Goal: Task Accomplishment & Management: Manage account settings

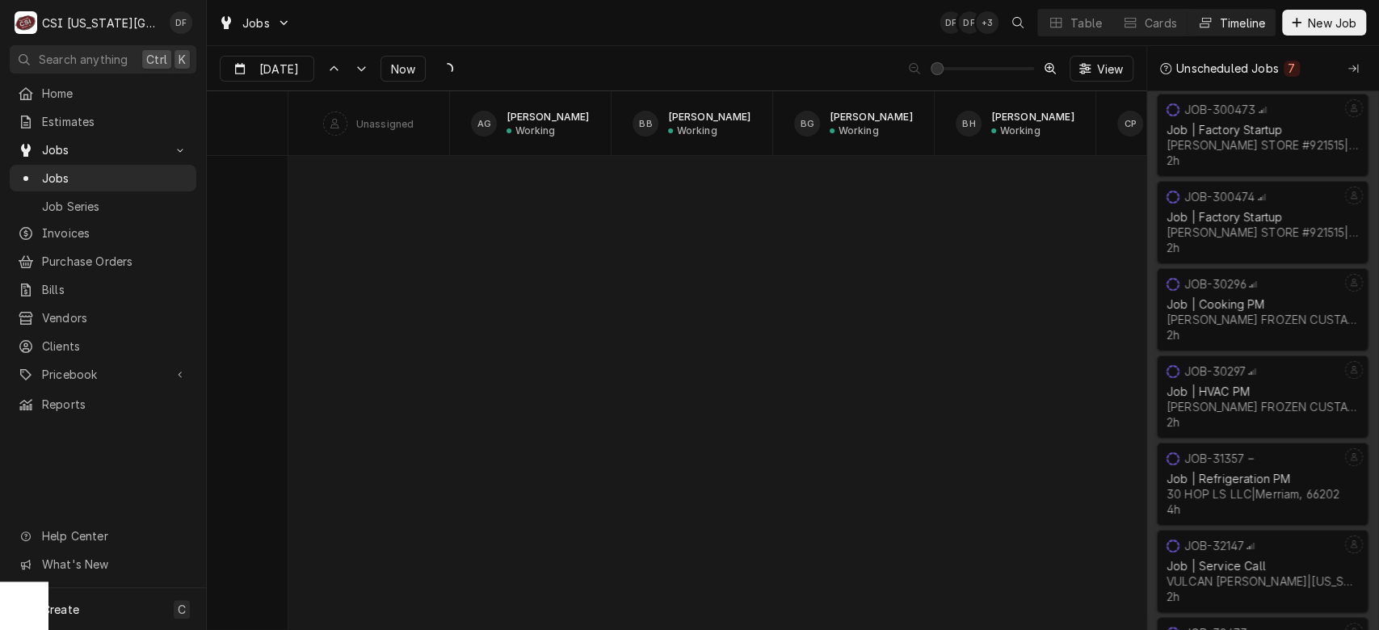
scroll to position [13106, 0]
click at [1104, 32] on button "Table" at bounding box center [1075, 23] width 74 height 26
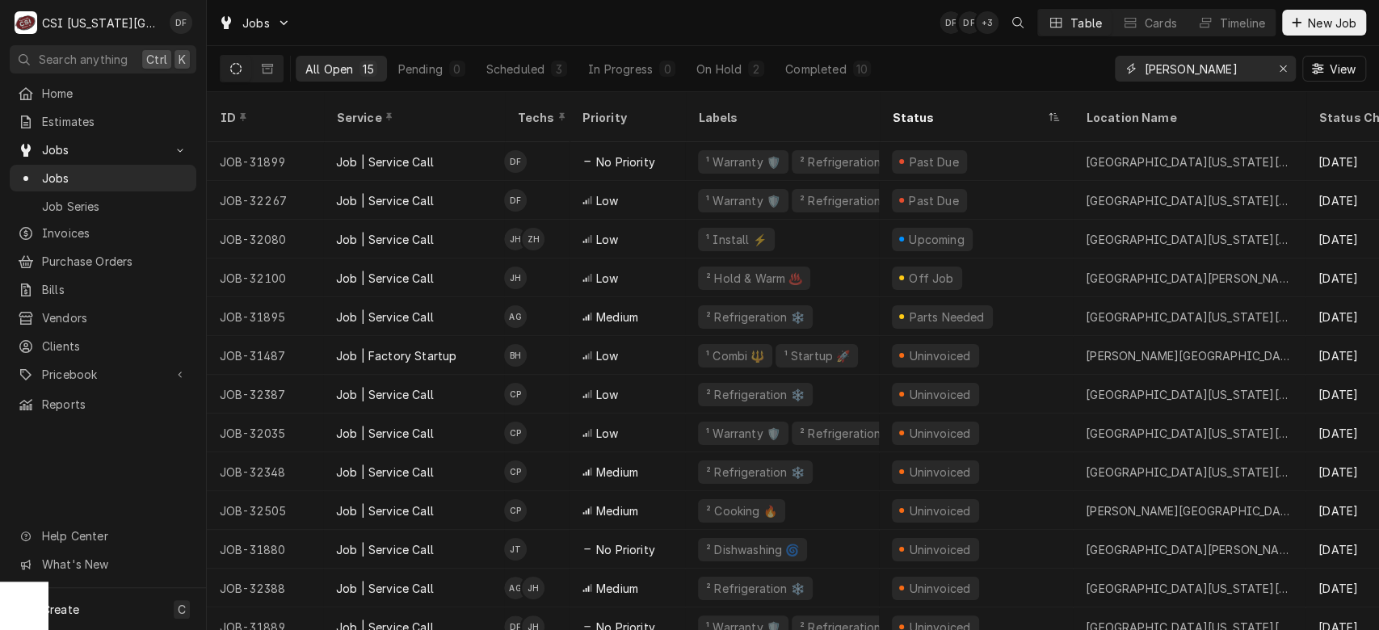
drag, startPoint x: 1231, startPoint y: 73, endPoint x: 1119, endPoint y: -3, distance: 134.9
click at [1119, 0] on html "C CSI Kansas City DF Search anything Ctrl K Home Estimates Jobs Jobs Job Series…" at bounding box center [689, 315] width 1379 height 630
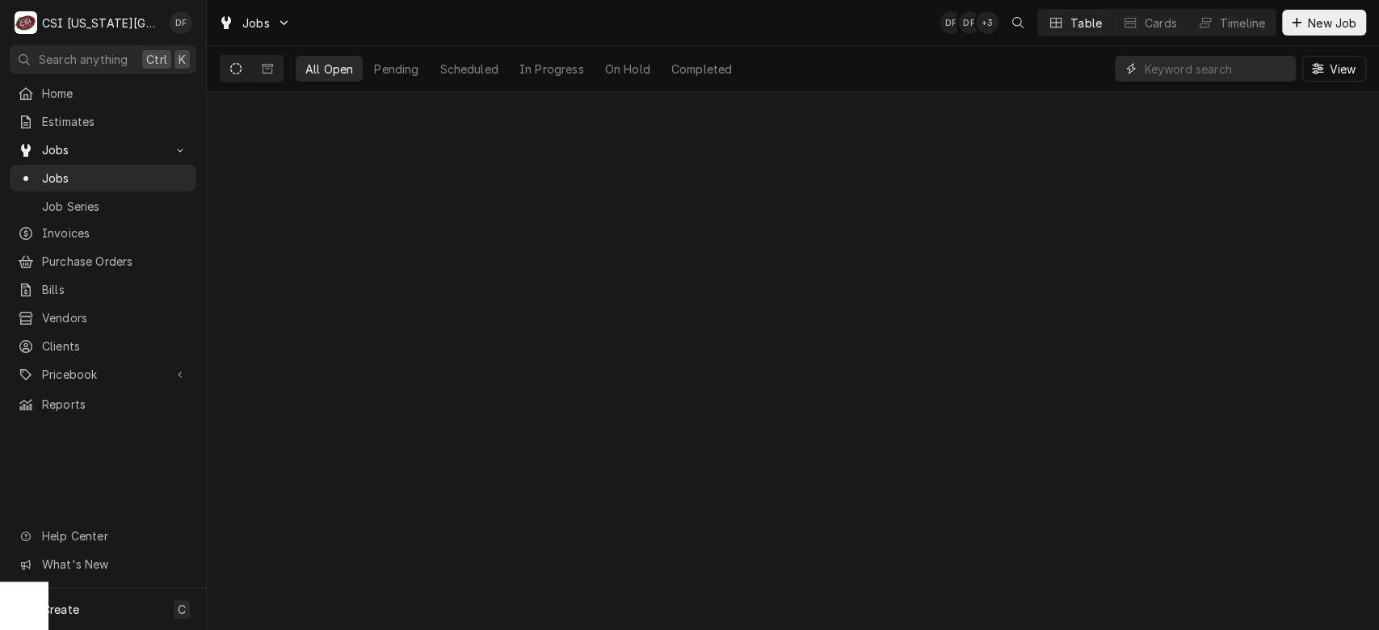
paste input "32518"
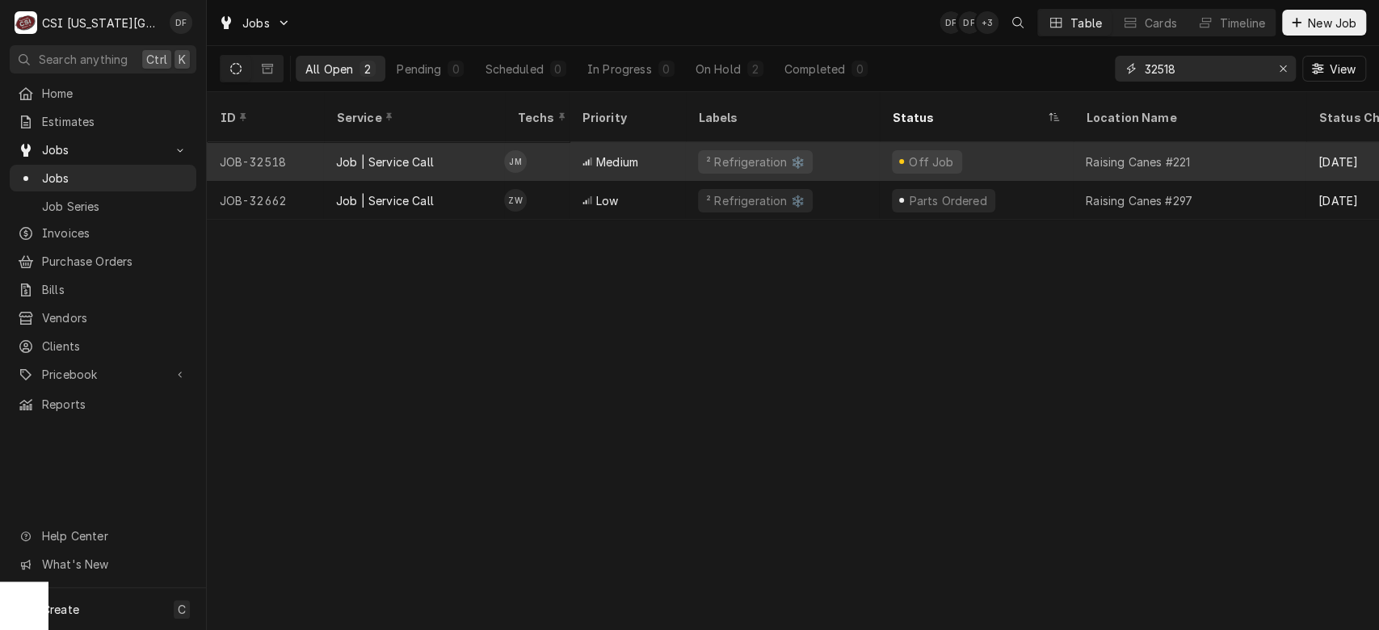
type input "32518"
click at [690, 145] on div "² Refrigeration ❄️" at bounding box center [782, 161] width 194 height 39
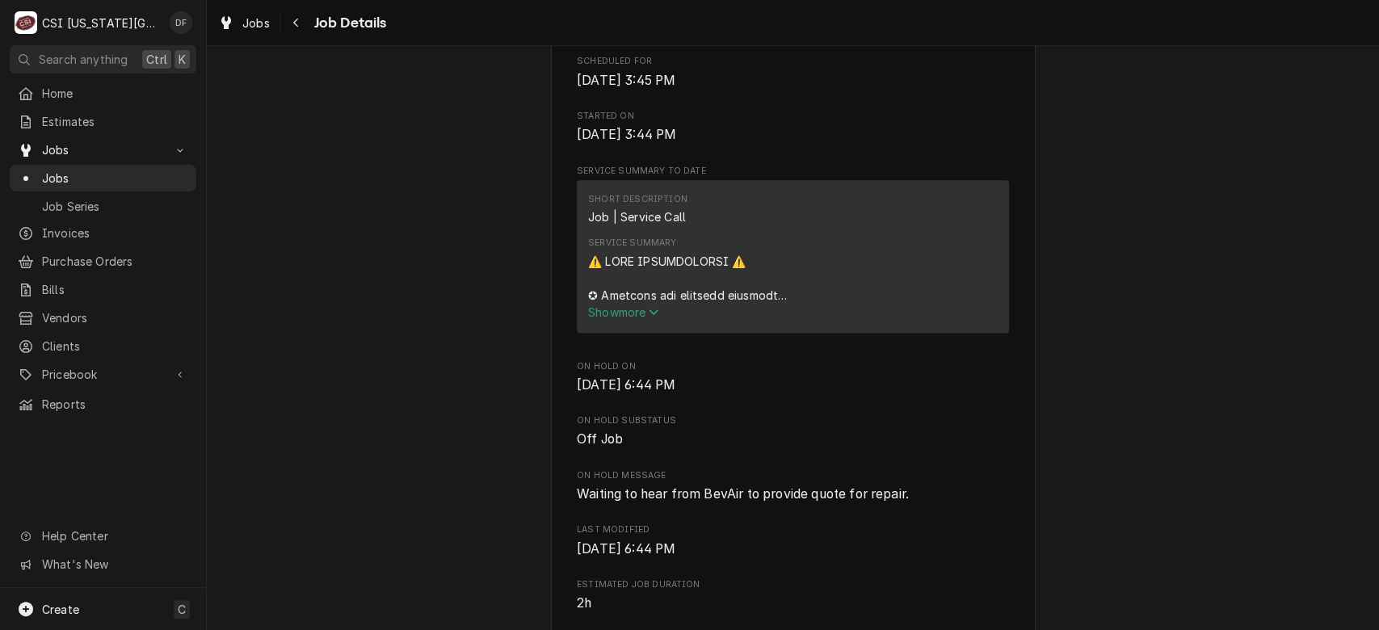
scroll to position [1257, 0]
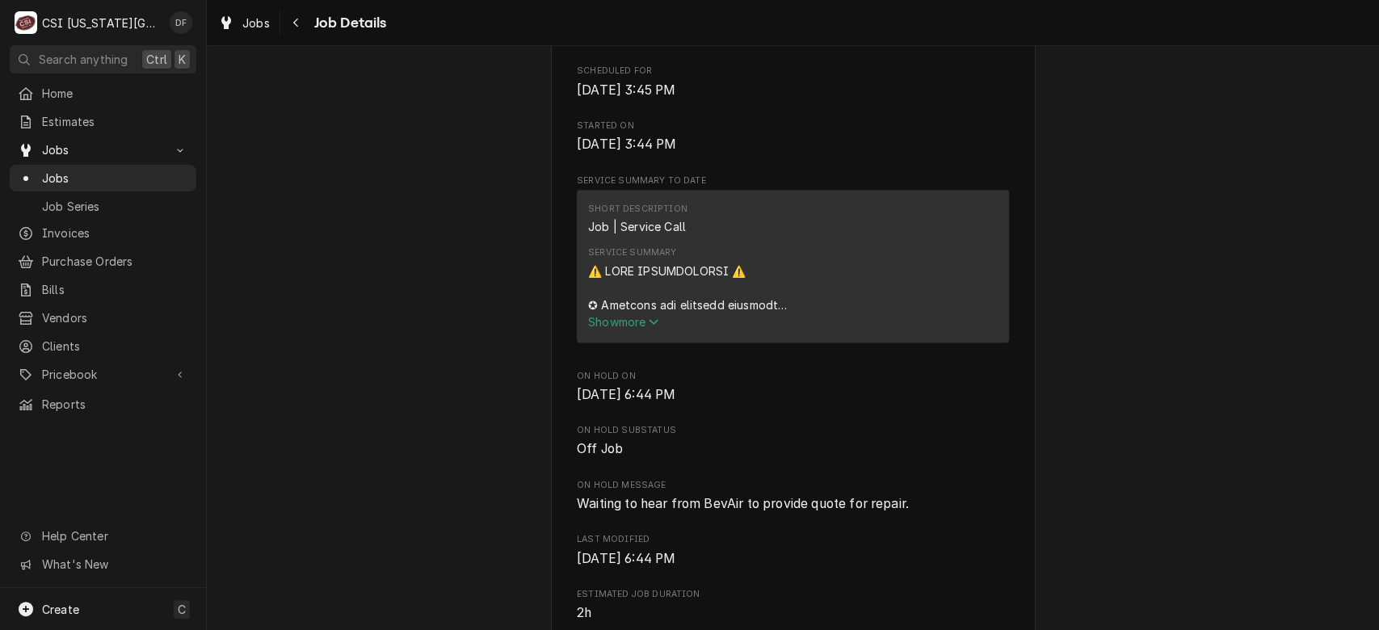
click at [626, 329] on span "Show more" at bounding box center [623, 322] width 71 height 14
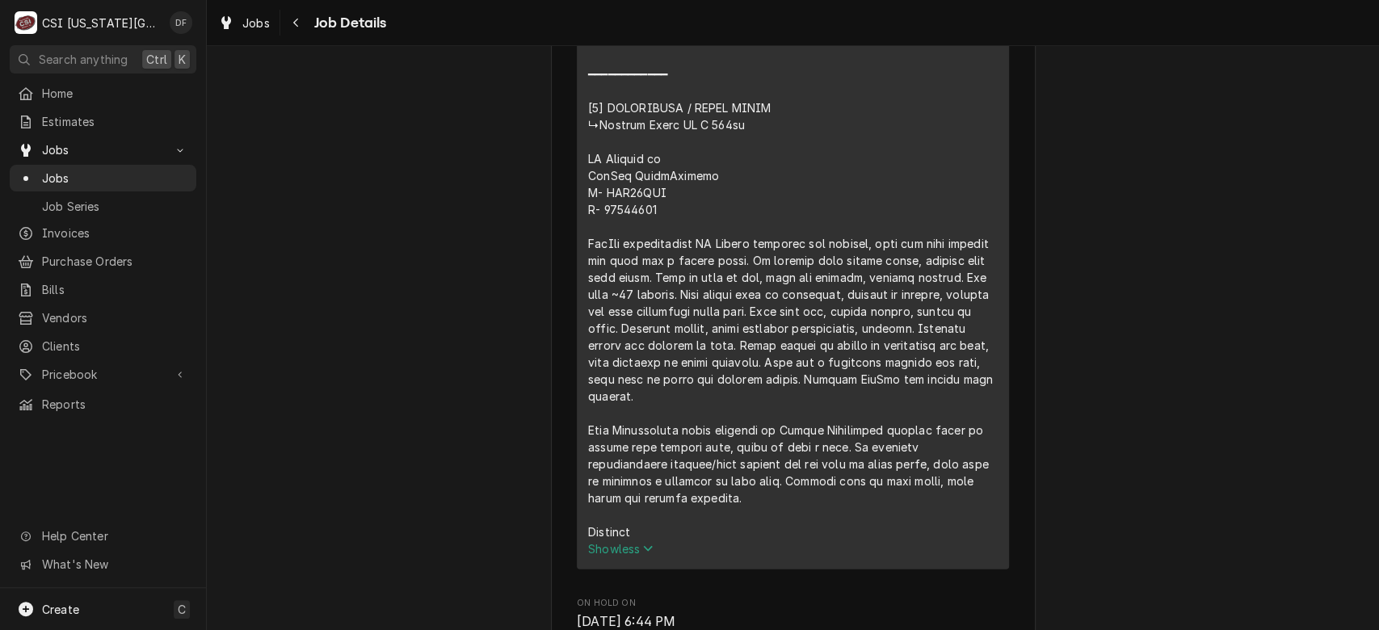
scroll to position [2668, 0]
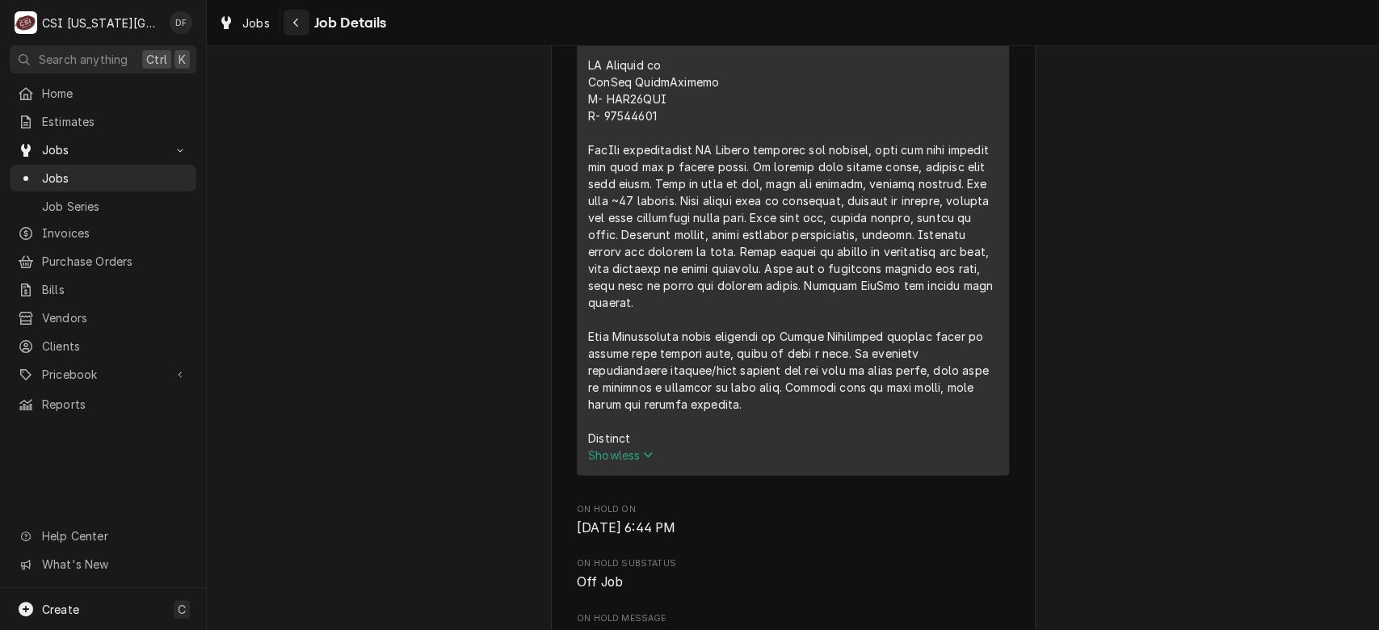
click at [297, 25] on icon "Navigate back" at bounding box center [295, 23] width 5 height 9
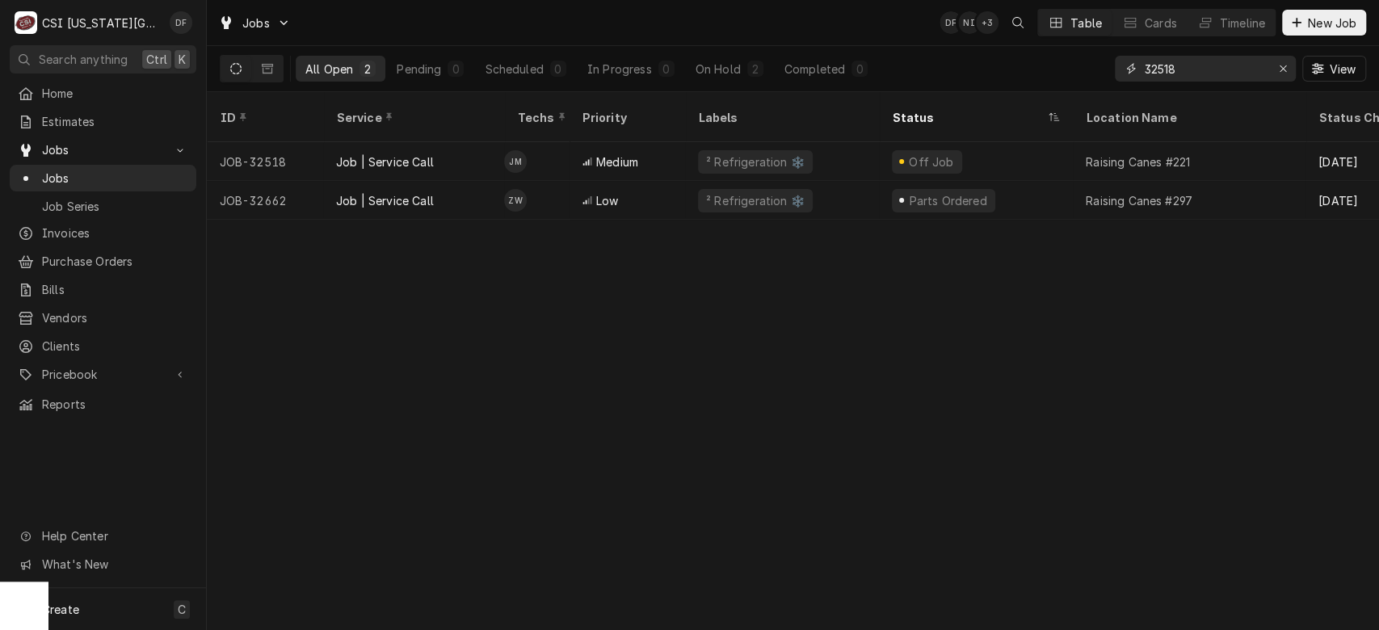
drag, startPoint x: 1225, startPoint y: 69, endPoint x: 1033, endPoint y: 53, distance: 193.1
click at [1033, 53] on div "All Open 2 Pending 0 Scheduled 0 In Progress 0 On Hold 2 Completed 0 32518 View" at bounding box center [793, 68] width 1147 height 45
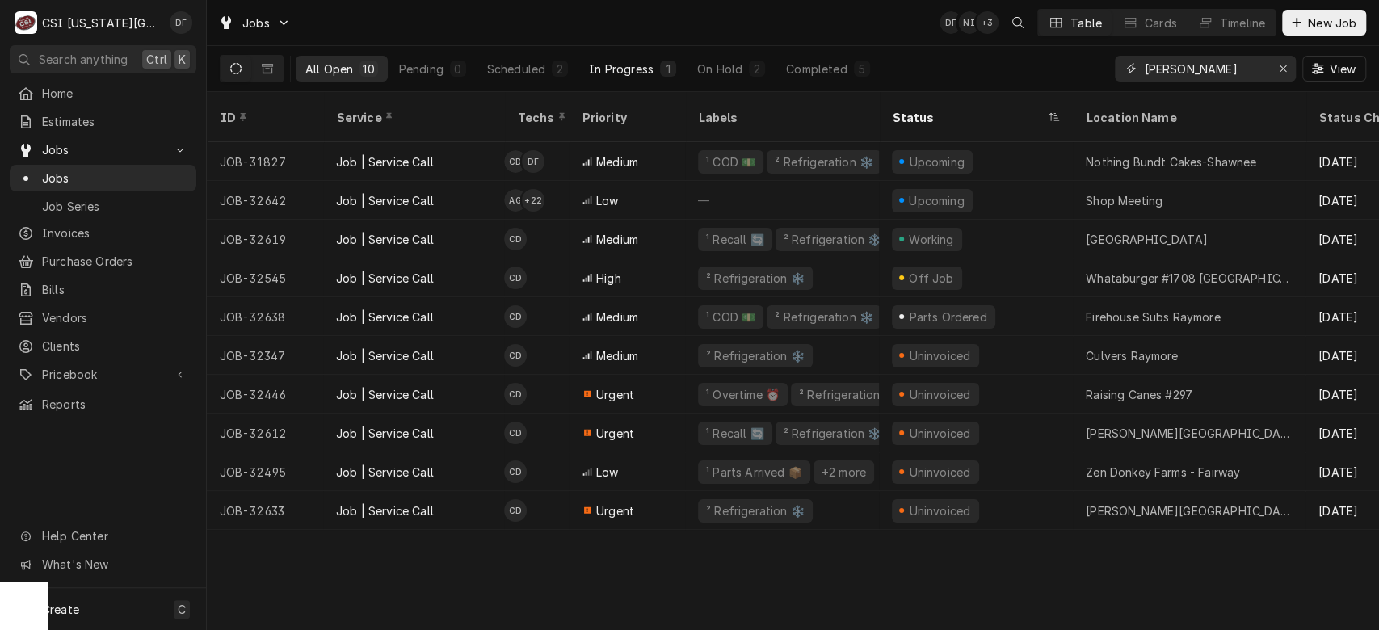
type input "cody"
click at [661, 72] on div "1" at bounding box center [668, 69] width 16 height 16
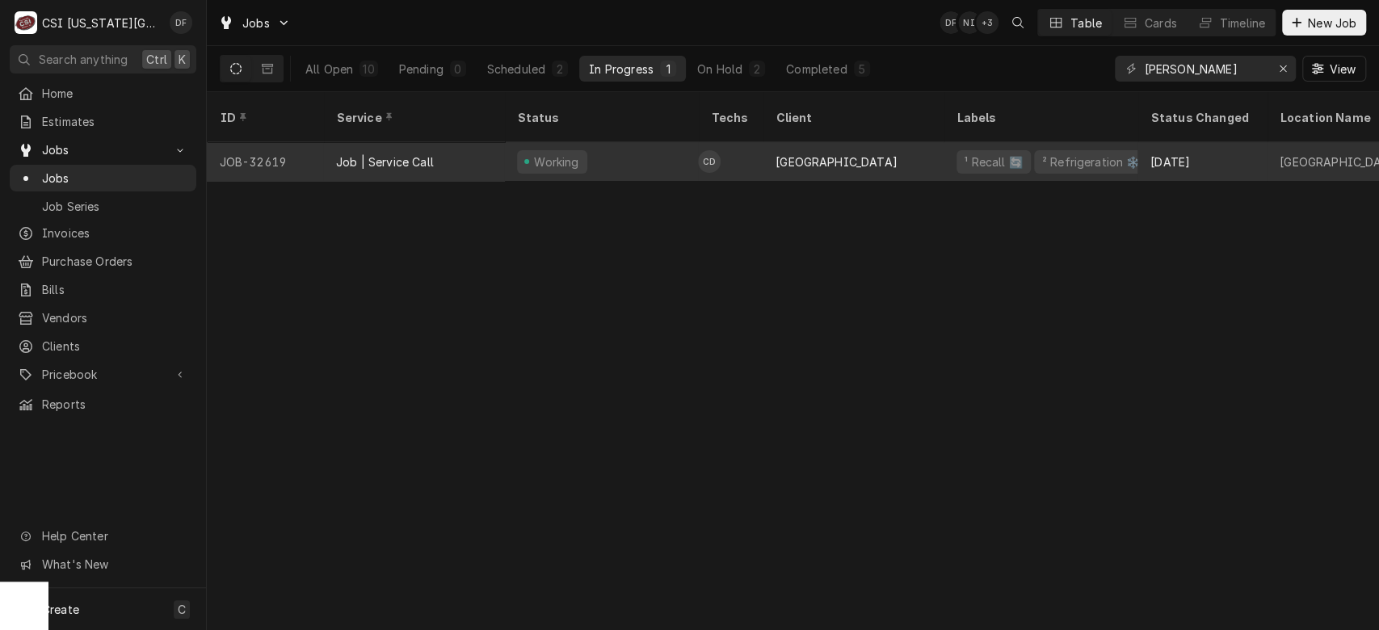
click at [892, 154] on div "[GEOGRAPHIC_DATA]" at bounding box center [837, 162] width 122 height 17
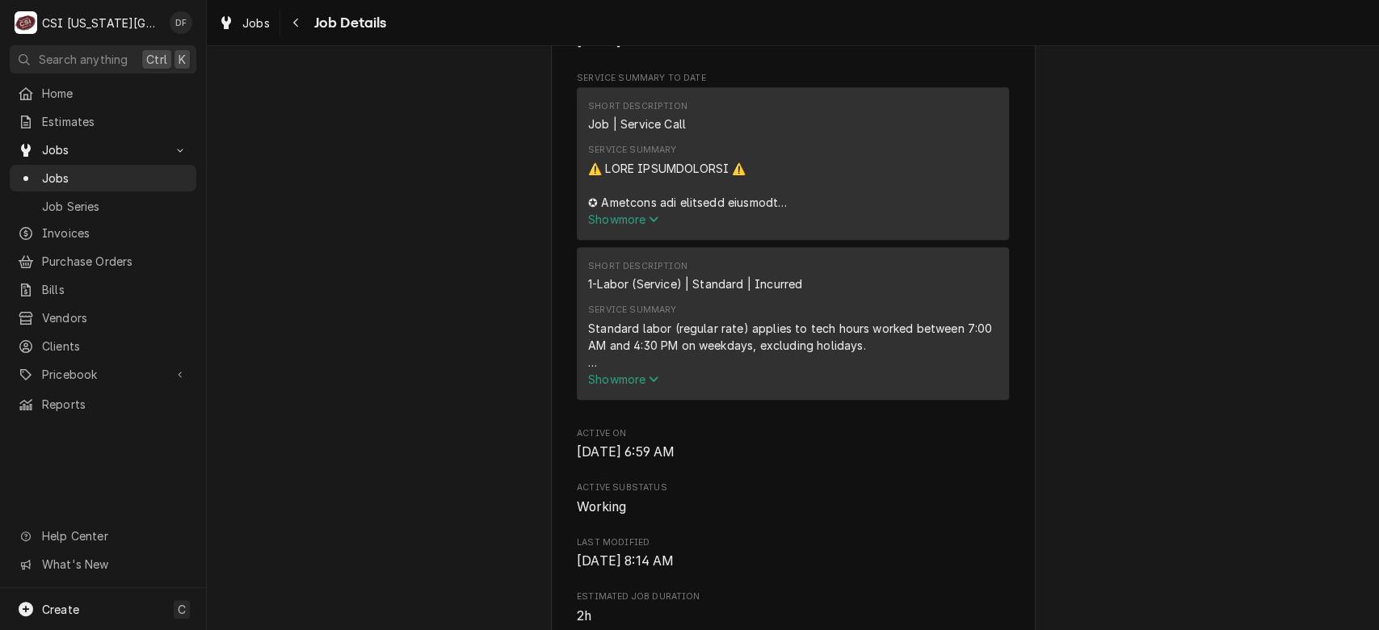
scroll to position [599, 0]
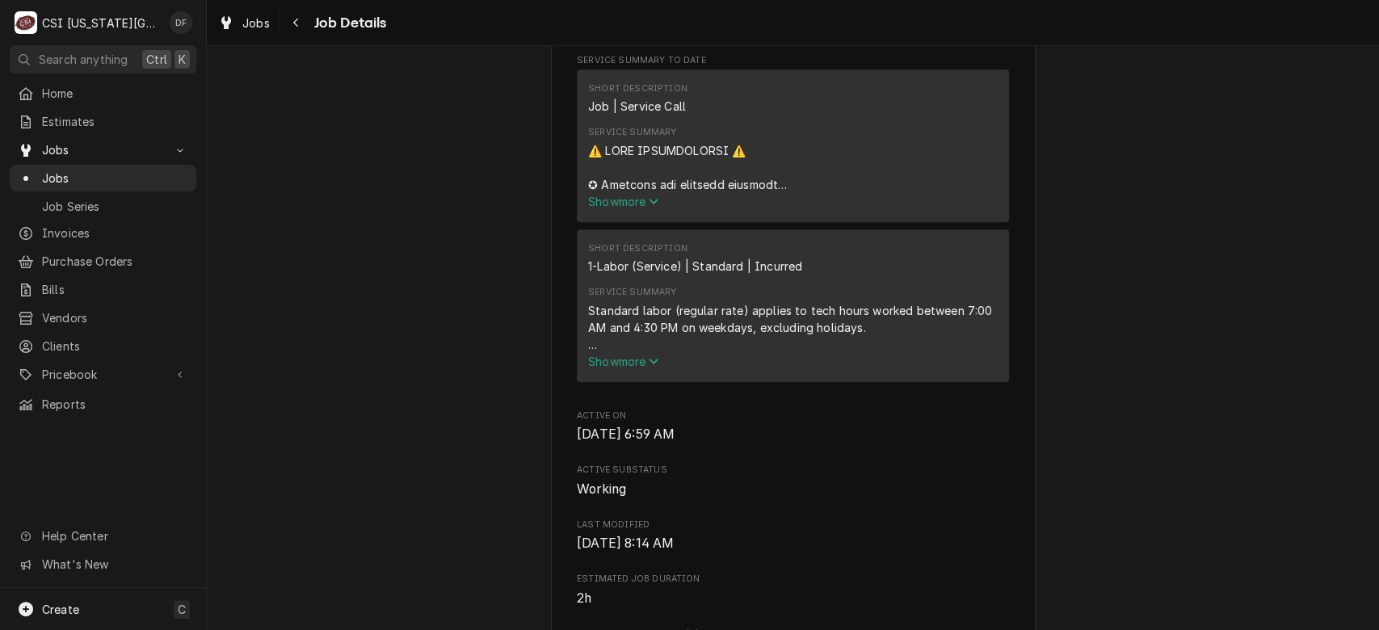
click at [637, 205] on span "Show more" at bounding box center [623, 202] width 71 height 14
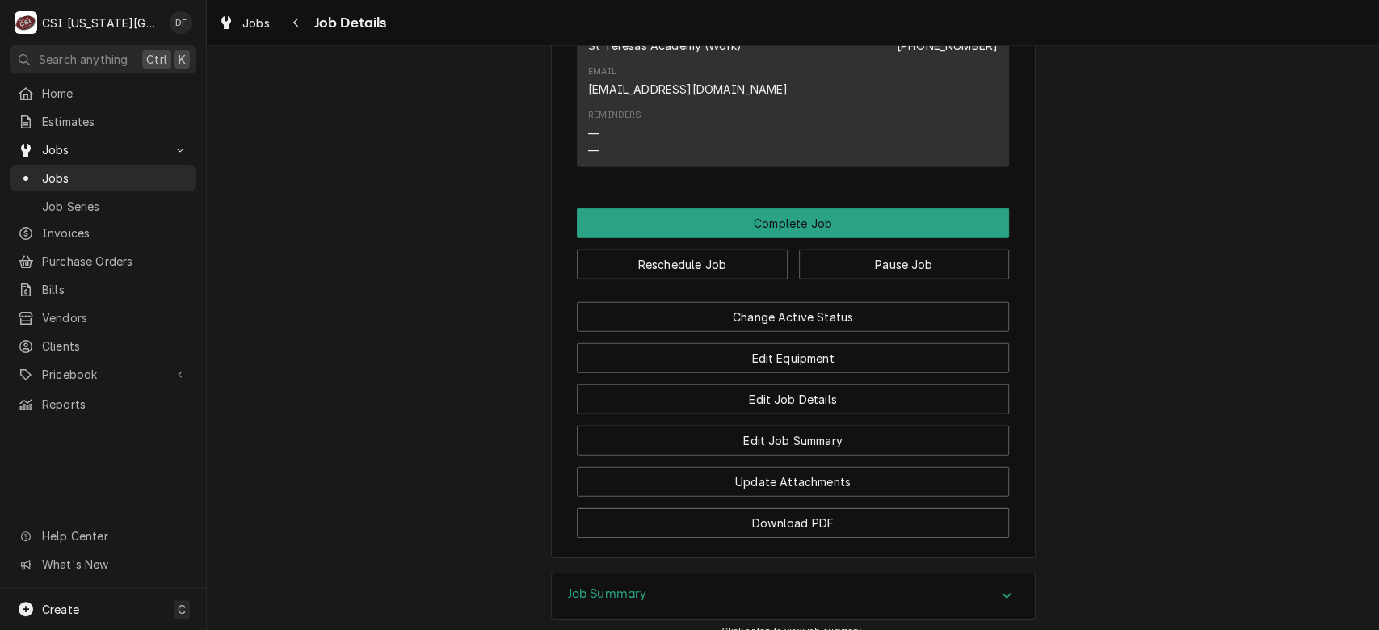
scroll to position [3324, 0]
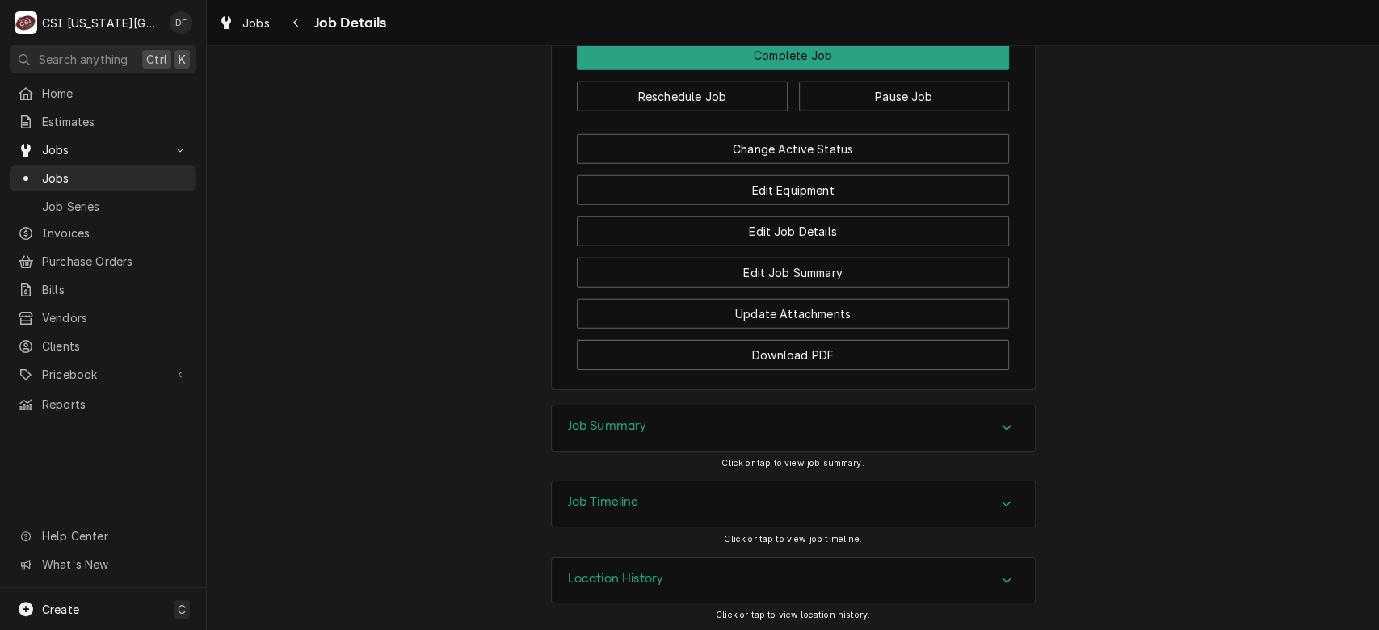
click at [657, 572] on div "Location History" at bounding box center [793, 580] width 483 height 45
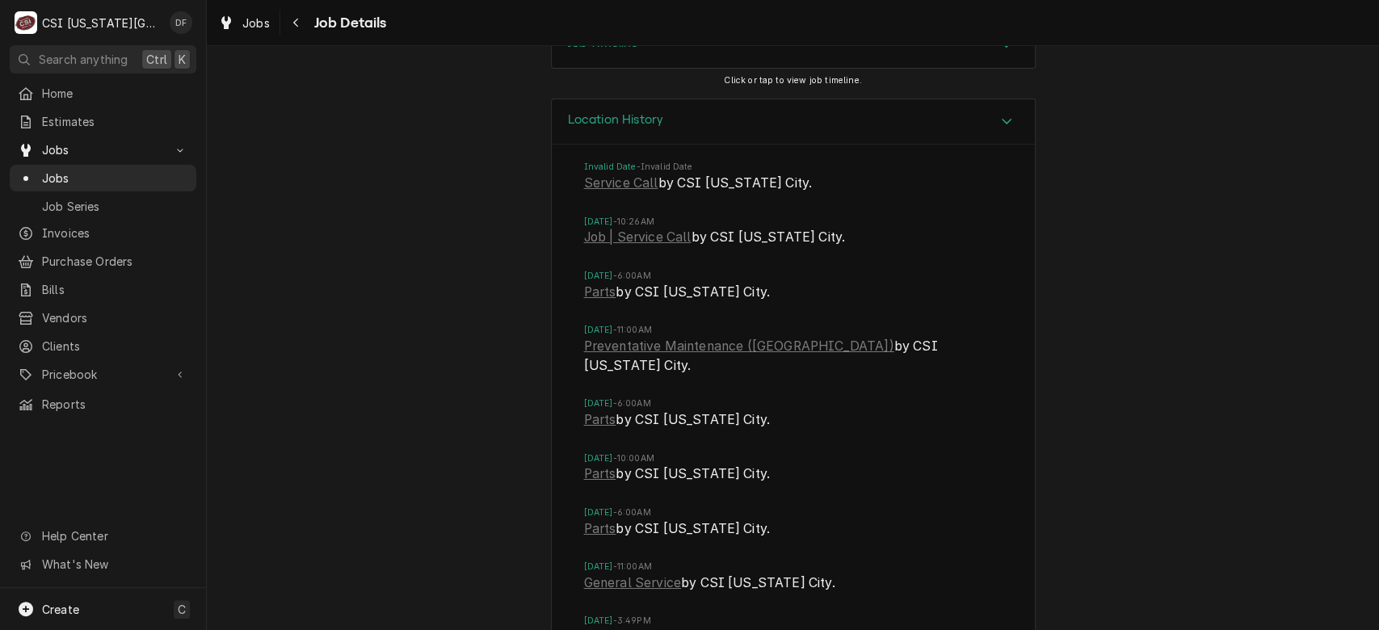
scroll to position [3776, 0]
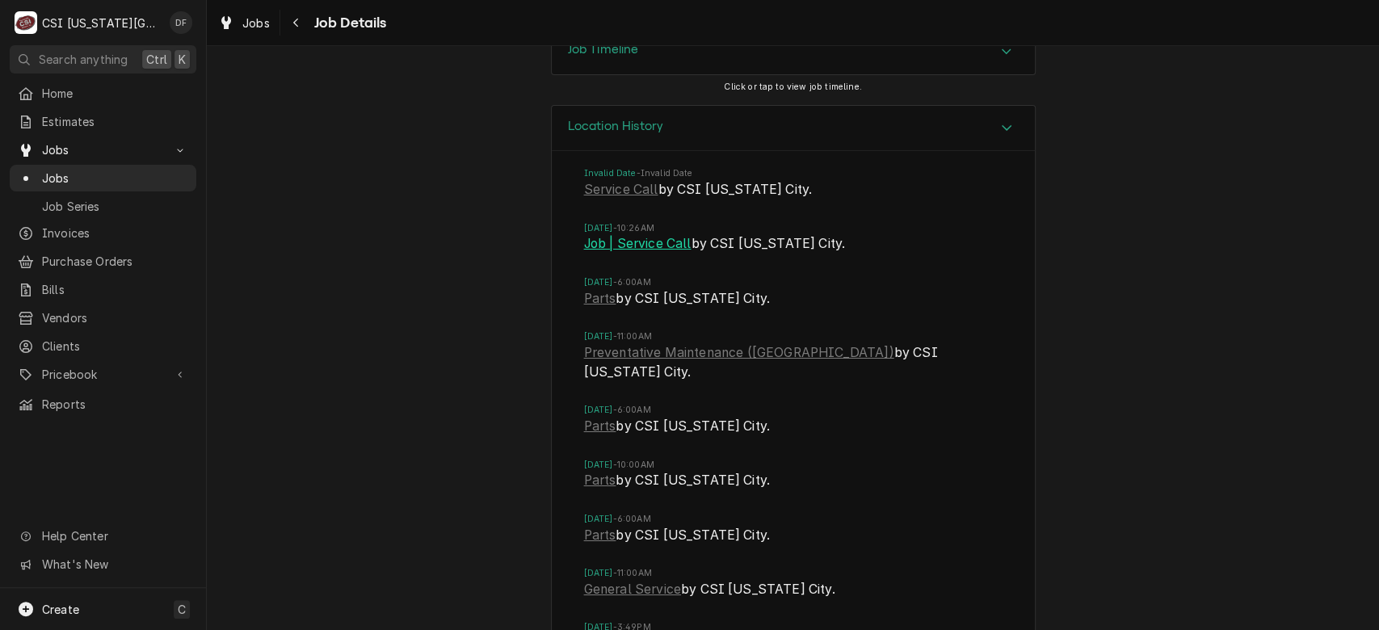
click at [638, 242] on link "Job | Service Call" at bounding box center [637, 243] width 107 height 19
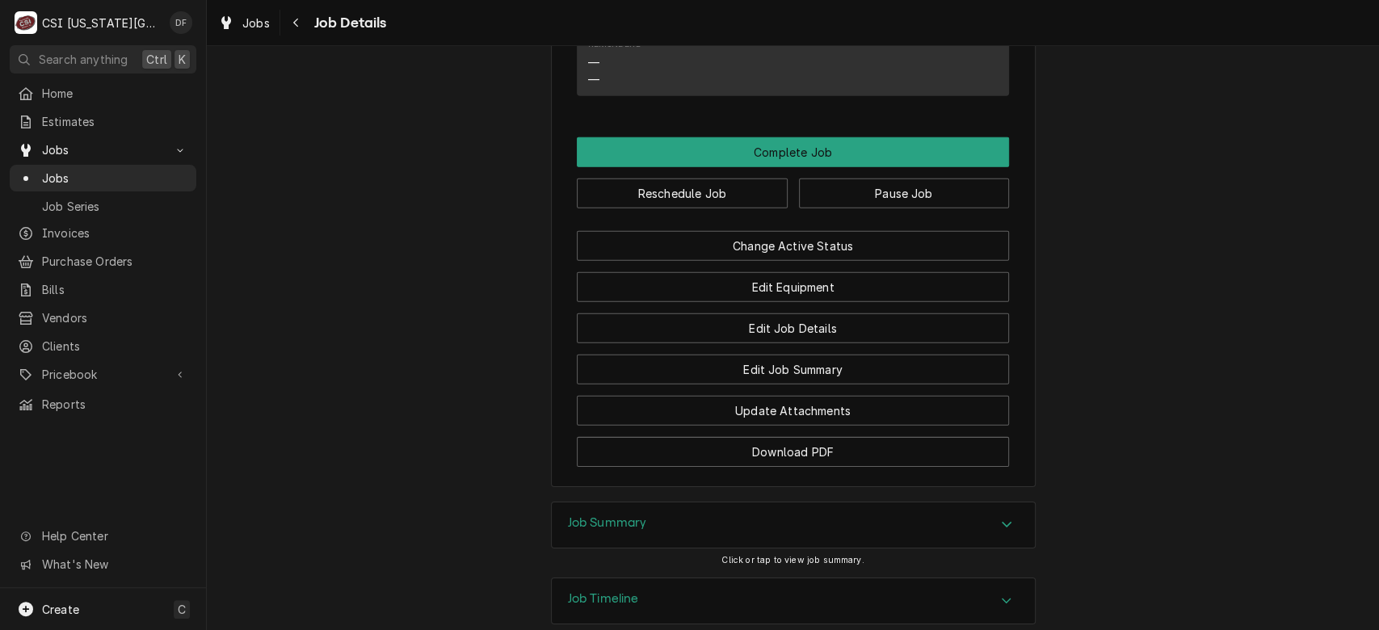
scroll to position [3282, 0]
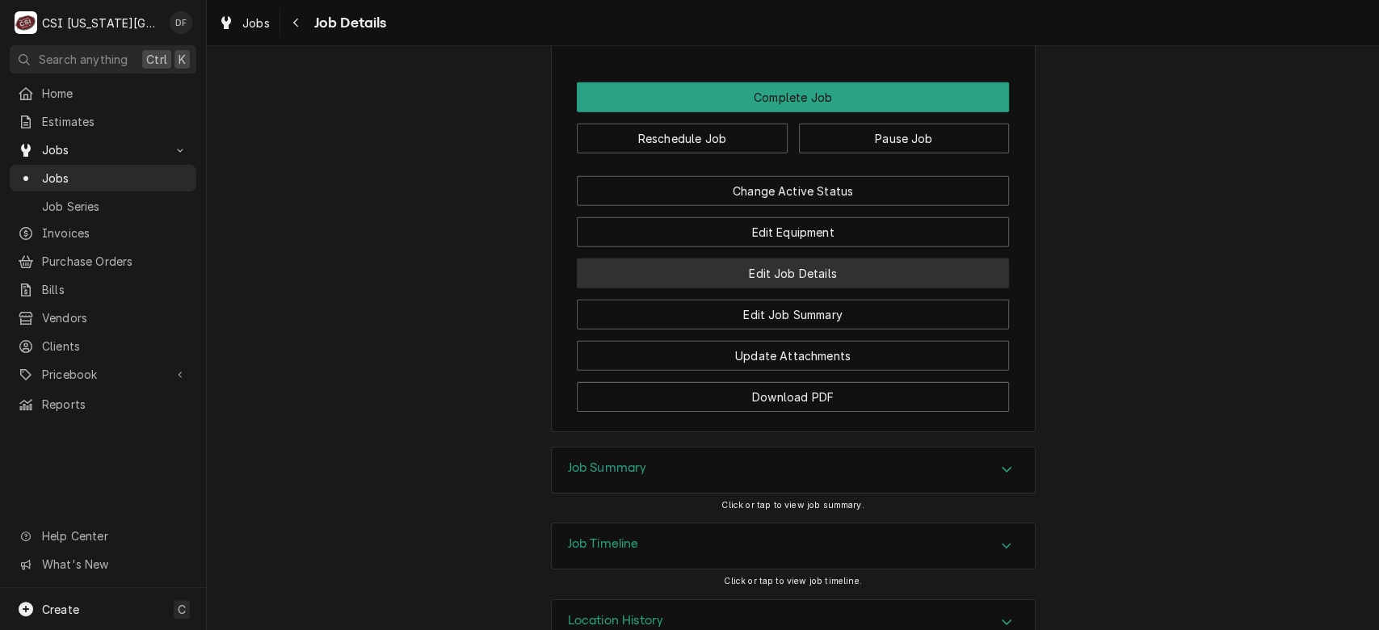
click at [860, 276] on button "Edit Job Details" at bounding box center [793, 274] width 432 height 30
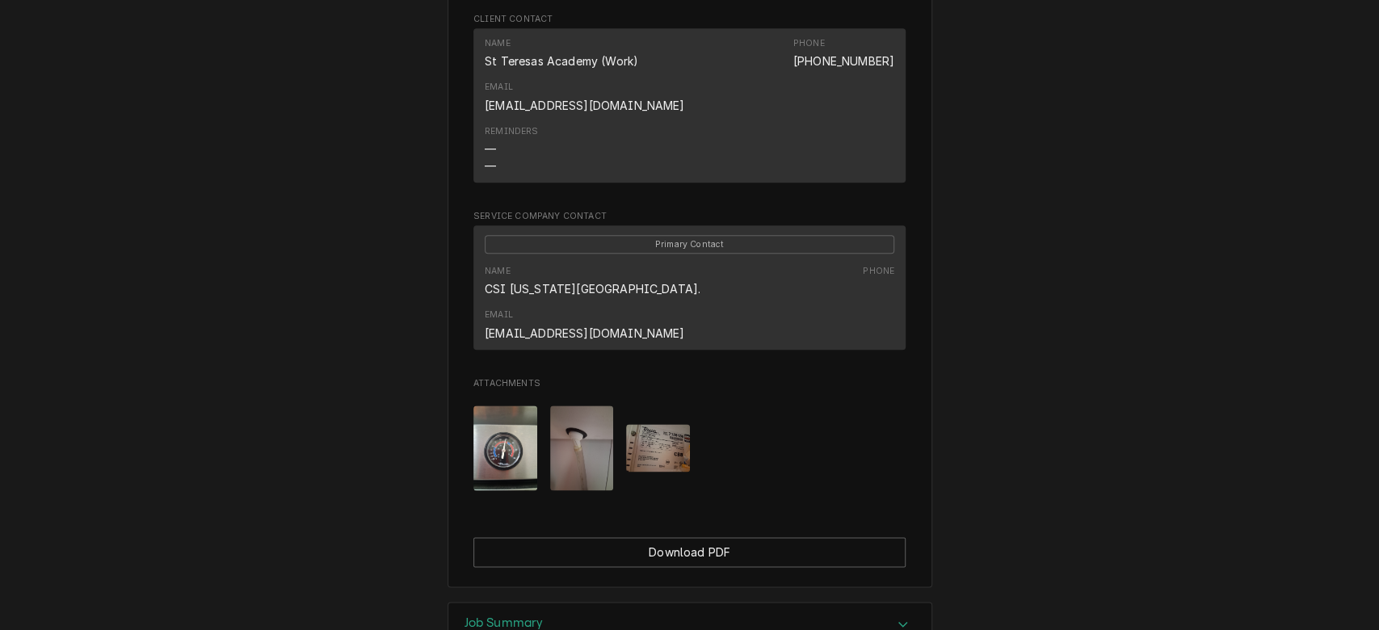
scroll to position [1216, 0]
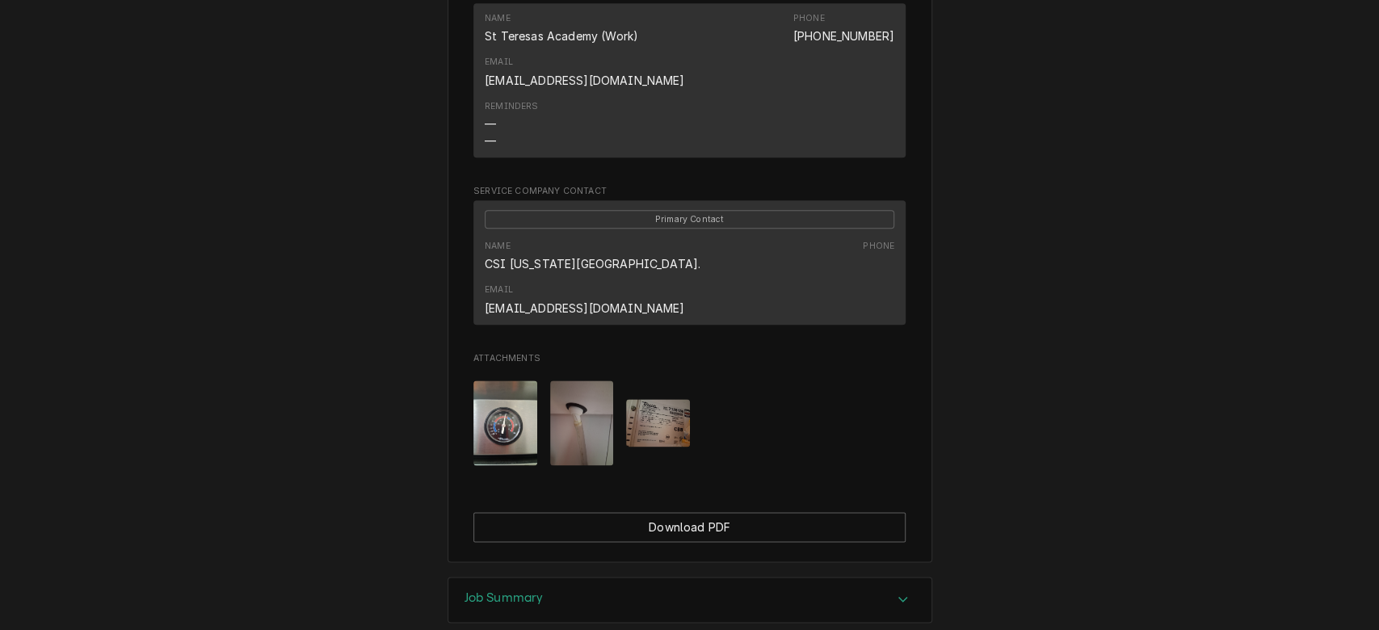
click at [572, 381] on img "Attachments" at bounding box center [582, 423] width 64 height 85
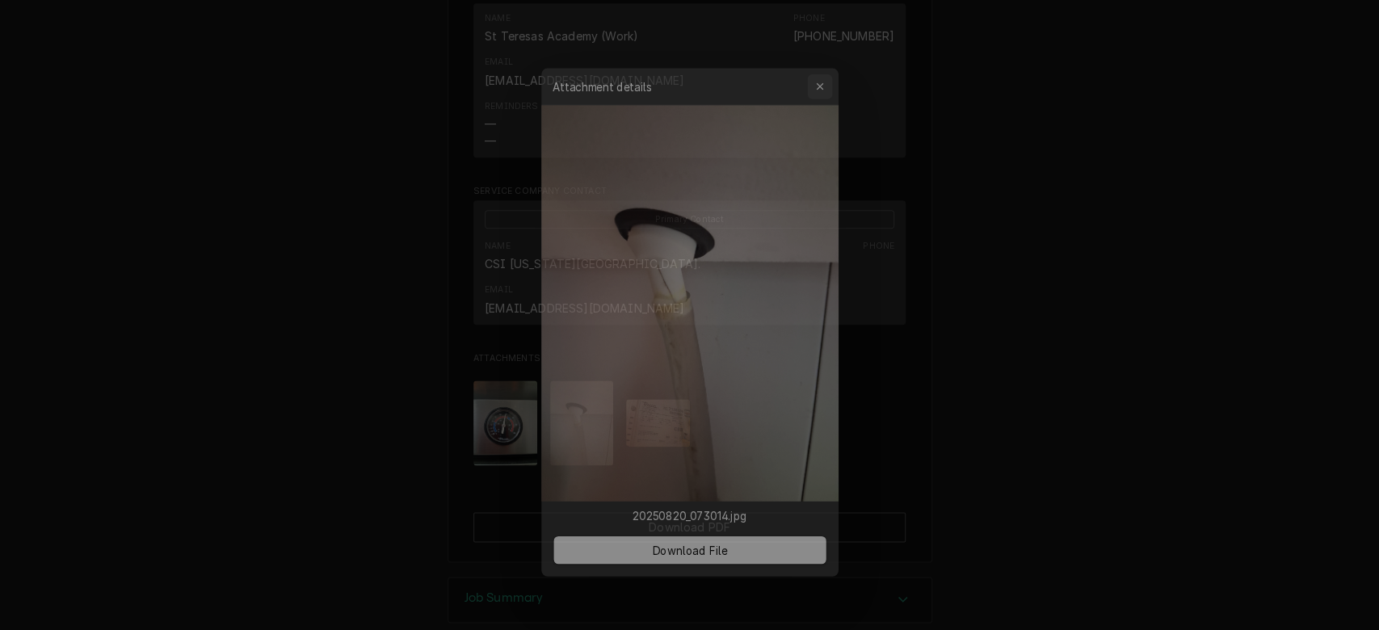
click at [815, 70] on button "button" at bounding box center [826, 70] width 26 height 26
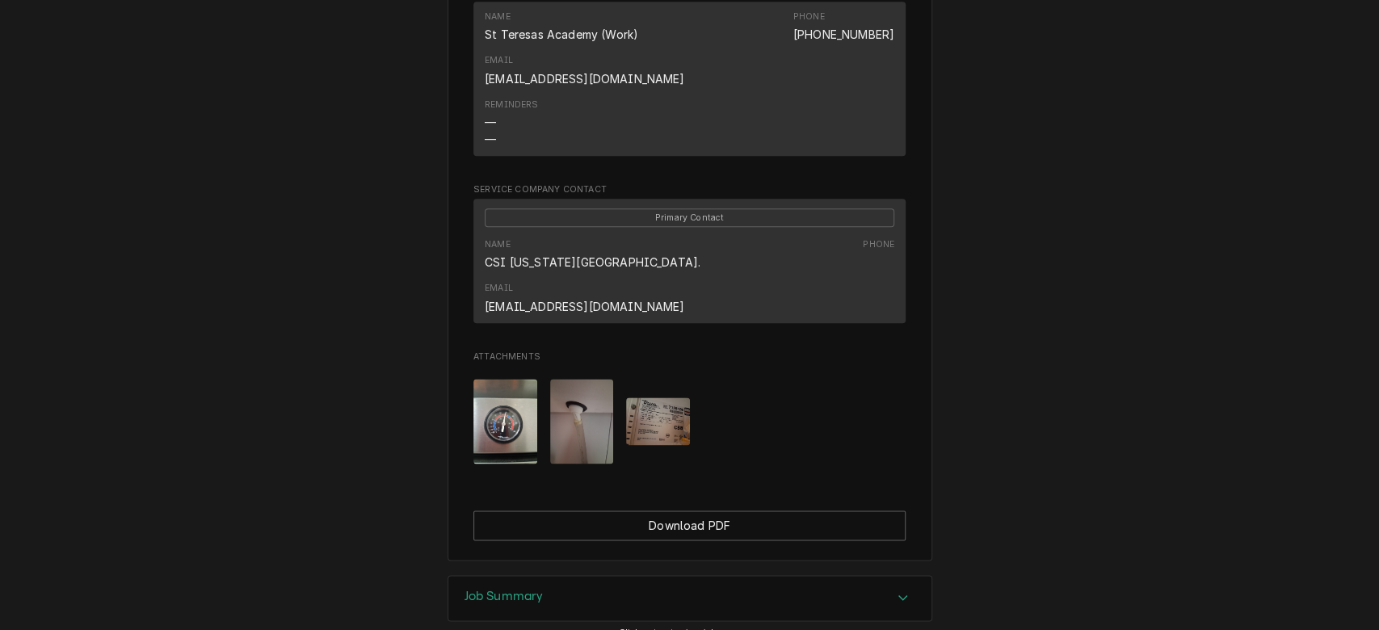
scroll to position [1254, 0]
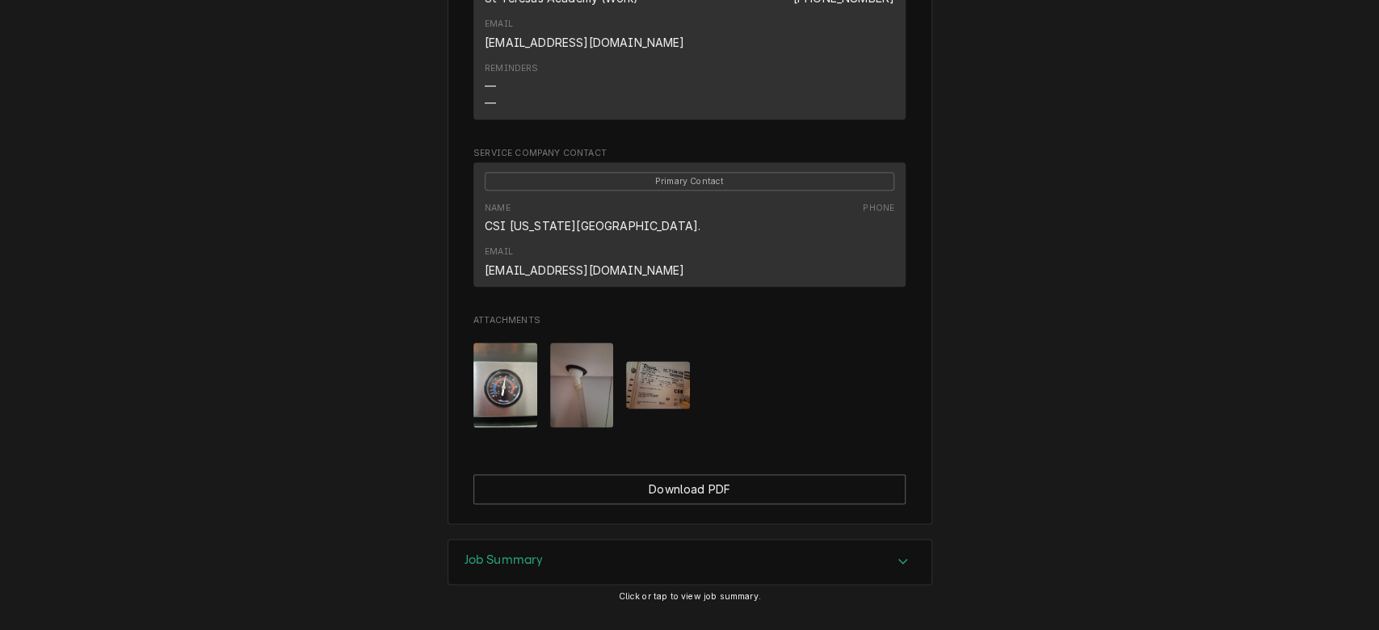
click at [830, 540] on div "Job Summary" at bounding box center [689, 562] width 483 height 45
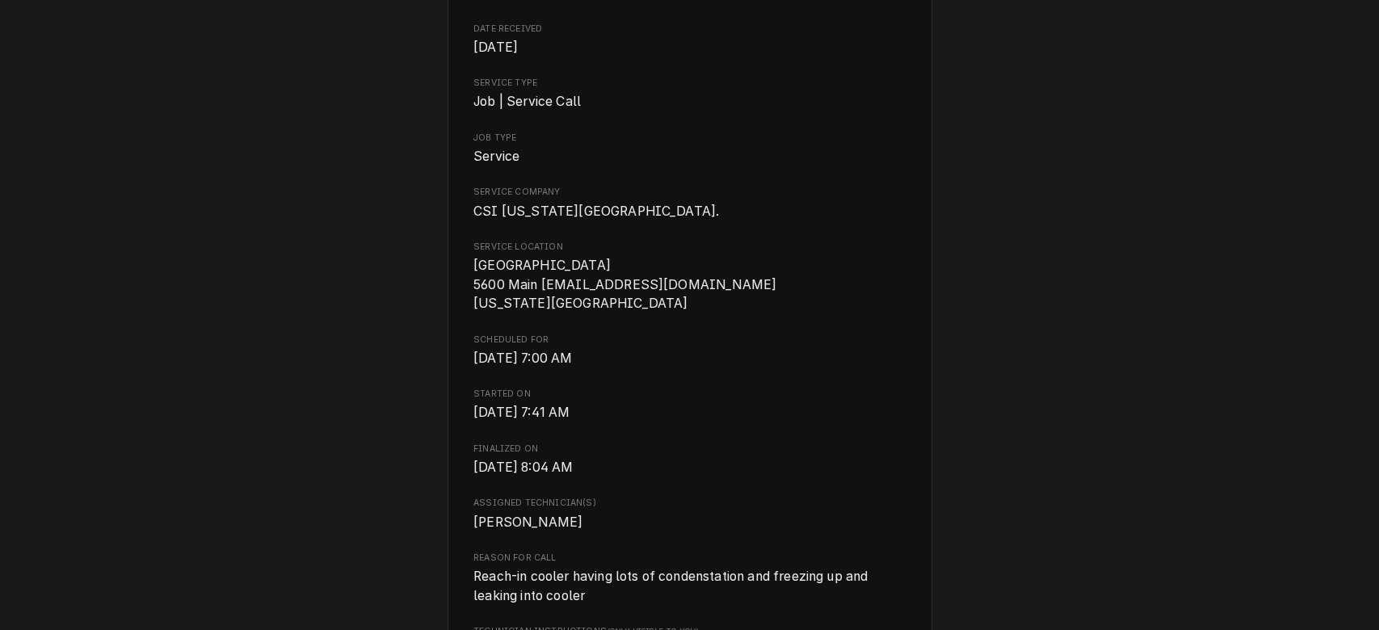
scroll to position [0, 0]
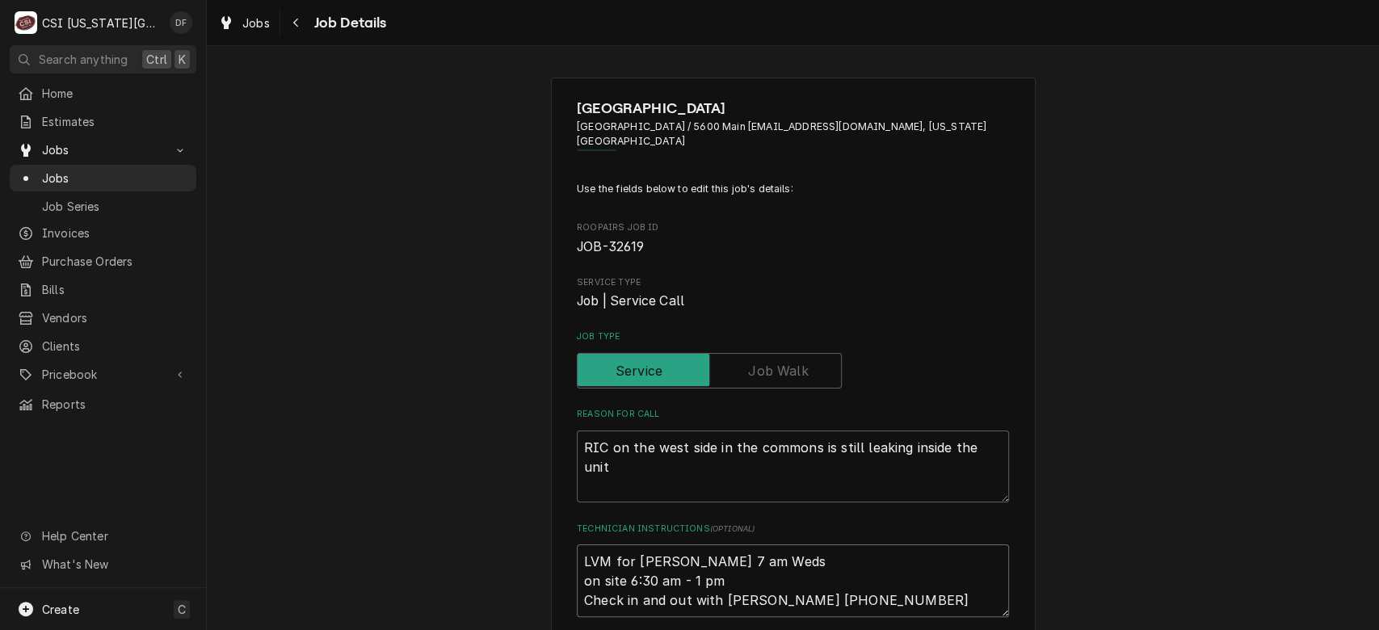
click at [853, 595] on textarea "LVM for [PERSON_NAME] 7 am Weds on site 6:30 am - 1 pm Check in and out with [P…" at bounding box center [793, 581] width 432 height 73
click at [577, 559] on textarea "LVM for [PERSON_NAME] 7 am Weds on site 6:30 am - 1 pm Check in and out with [P…" at bounding box center [793, 581] width 432 height 73
type textarea "x"
type textarea "LVM for [PERSON_NAME] 7 am Weds on site 6:30 am - 1 pm Check in and out with [P…"
type textarea "x"
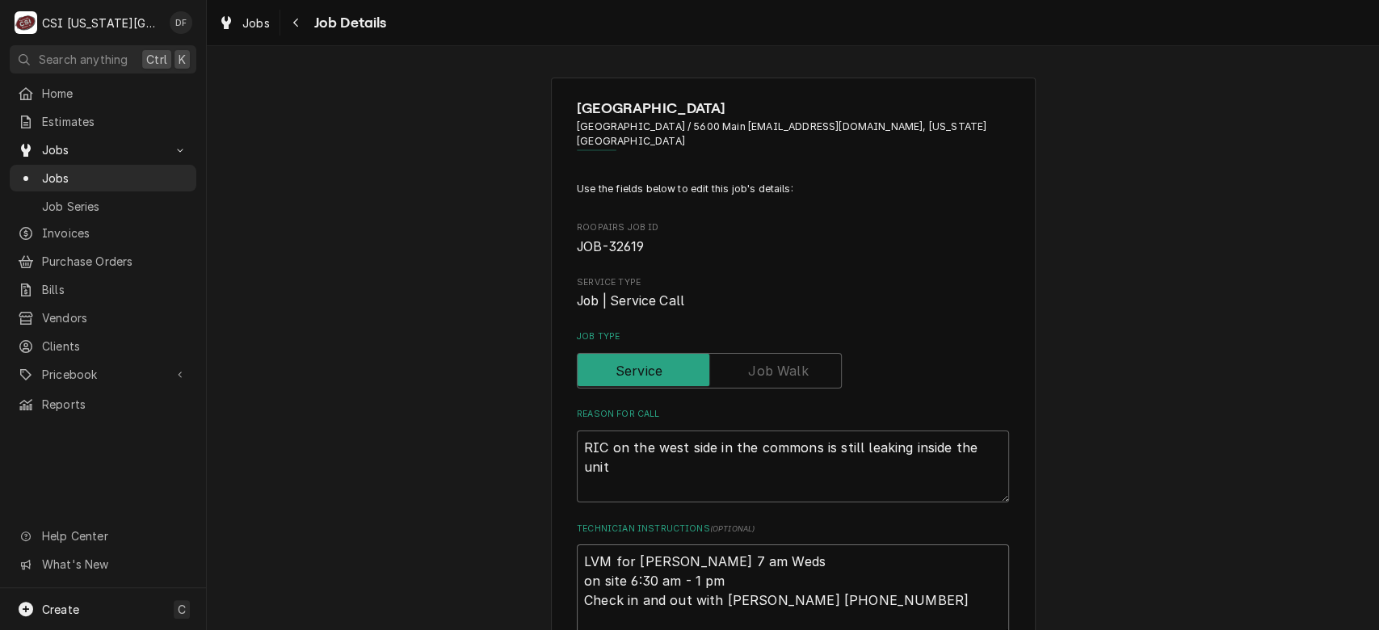
type textarea "LVM for [PERSON_NAME] 7 am Weds on site 6:30 am - 1 pm Check in and out with [P…"
click at [583, 557] on textarea "LVM for [PERSON_NAME] 7 am Weds on site 6:30 am - 1 pm Check in and out with [P…" at bounding box center [793, 601] width 432 height 112
type textarea "x"
type textarea "9 LVM for [PERSON_NAME] 7 am Weds on site 6:30 am - 1 pm Check in and out with …"
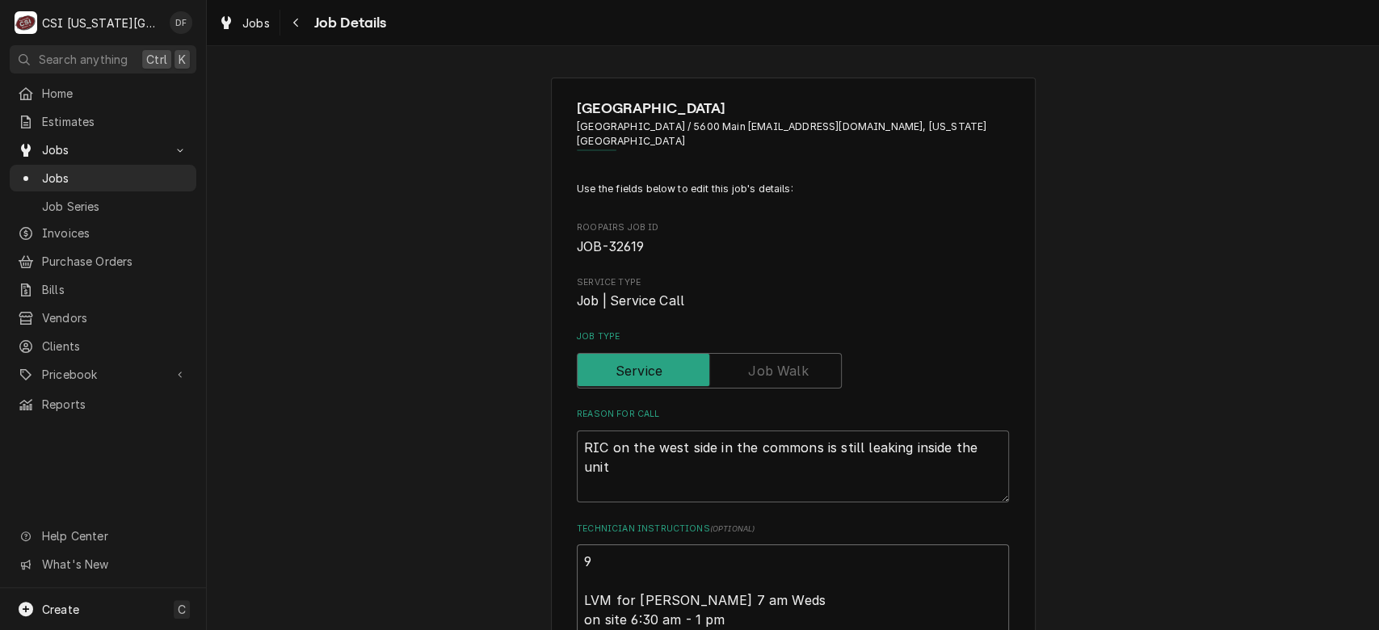
type textarea "x"
type textarea "9/ LVM for [PERSON_NAME] 7 am Weds on site 6:30 am - 1 pm Check in and out with…"
type textarea "x"
type textarea "9/1 LVM for [PERSON_NAME] 7 am Weds on site 6:30 am - 1 pm Check in and out wit…"
type textarea "x"
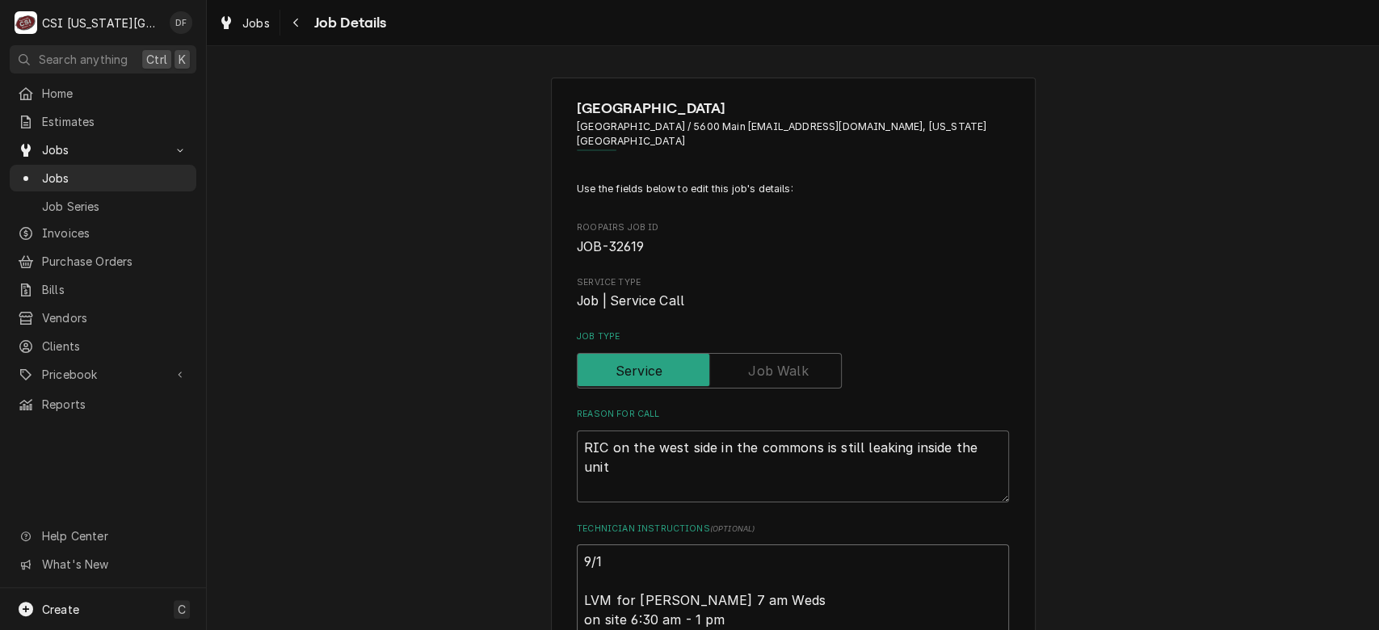
type textarea "9/10 LVM for [PERSON_NAME] 7 am Weds on site 6:30 am - 1 pm Check in and out wi…"
type textarea "x"
type textarea "9/10 LVM for [PERSON_NAME] 7 am Weds on site 6:30 am - 1 pm Check in and out wi…"
type textarea "x"
type textarea "9/10 D LVM for [PERSON_NAME] 7 am Weds on site 6:30 am - 1 pm Check in and out …"
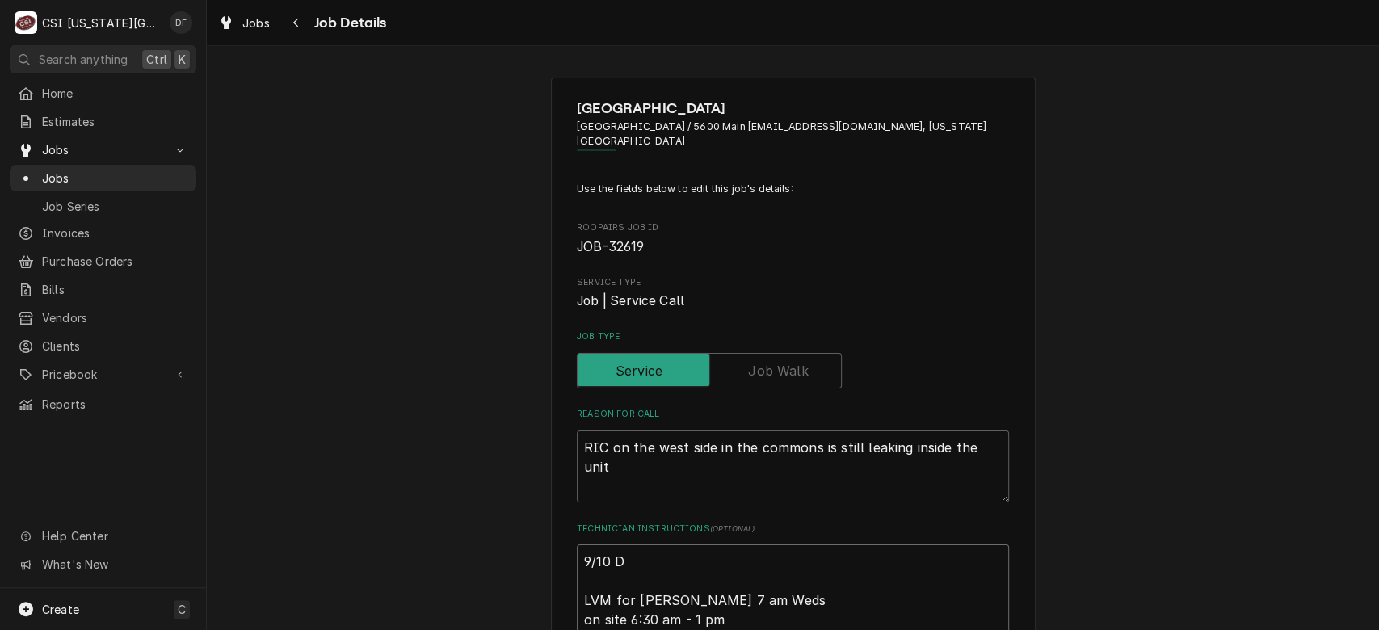
type textarea "x"
type textarea "9/10 DF LVM for [PERSON_NAME] 7 am Weds on site 6:30 am - 1 pm Check in and out…"
type textarea "x"
type textarea "9/10 DF LVM for [PERSON_NAME] 7 am Weds on site 6:30 am - 1 pm Check in and out…"
type textarea "x"
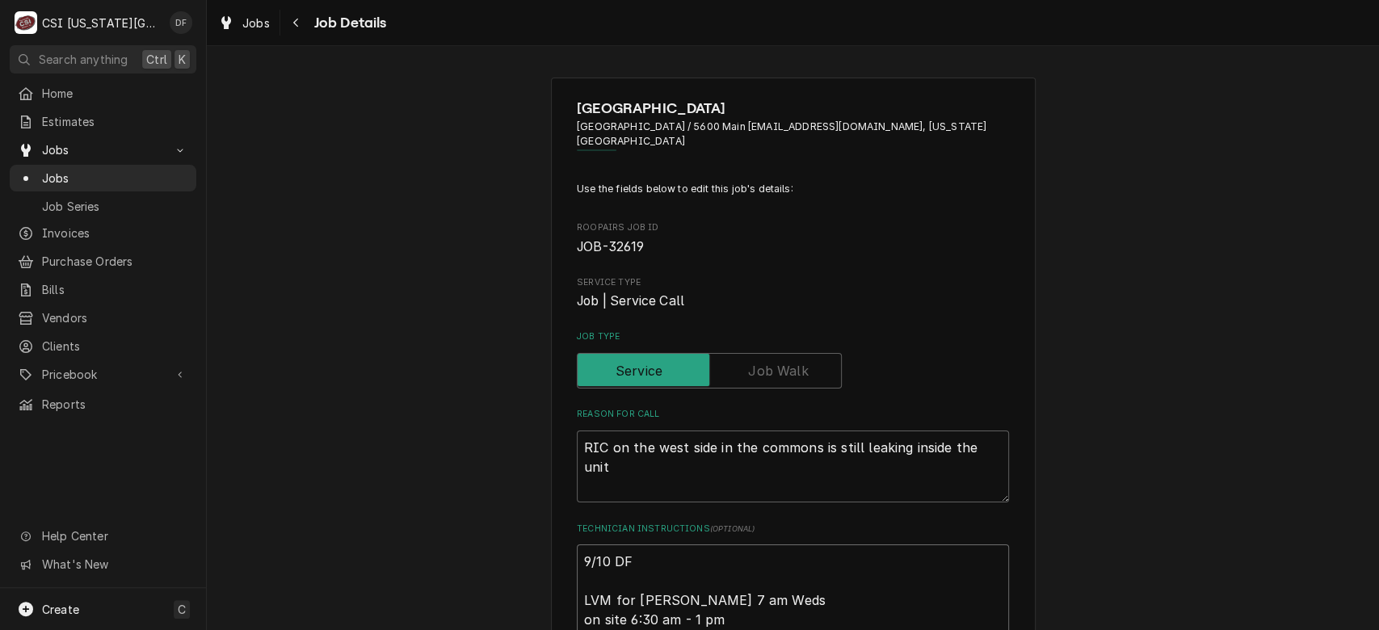
type textarea "9/10 DF r LVM for [PERSON_NAME] 7 am Weds on site 6:30 am - 1 pm Check in and o…"
type textarea "x"
type textarea "9/10 DF re LVM for [PERSON_NAME] 7 am Weds on site 6:30 am - 1 pm Check in and …"
type textarea "x"
type textarea "9/10 DF rec LVM for [PERSON_NAME] 7 am Weds on site 6:30 am - 1 pm Check in and…"
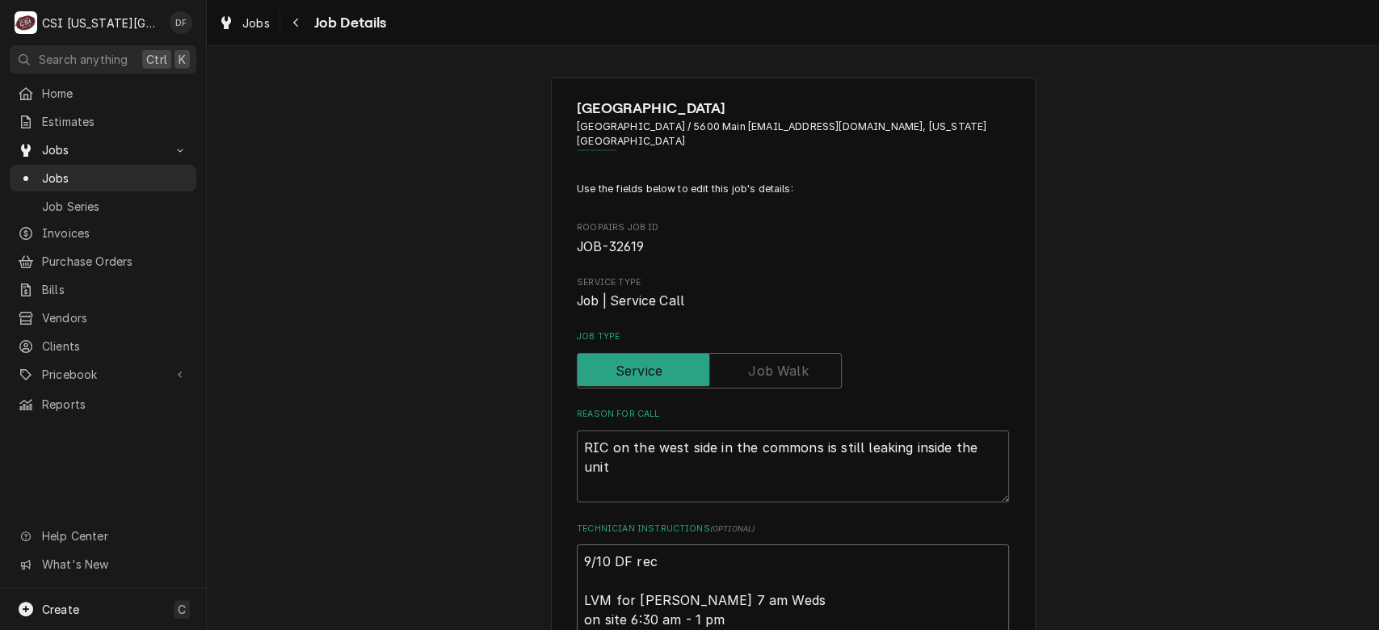
type textarea "x"
type textarea "9/10 DF reca LVM for [PERSON_NAME] 7 am Weds on site 6:30 am - 1 pm Check in an…"
type textarea "x"
type textarea "9/10 DF recal LVM for [PERSON_NAME] 7 am Weds on site 6:30 am - 1 pm Check in a…"
type textarea "x"
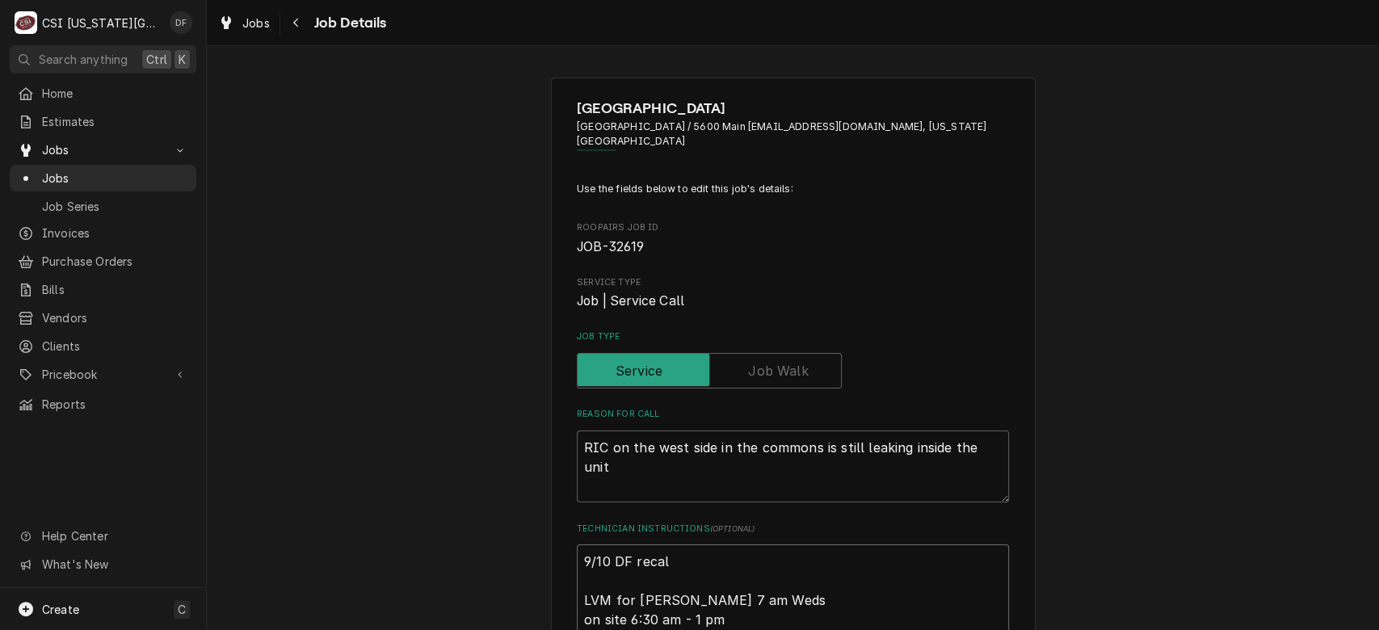
type textarea "9/10 DF recall LVM for [PERSON_NAME] 7 am Weds on site 6:30 am - 1 pm Check in …"
type textarea "x"
type textarea "9/10 DF recall LVM for [PERSON_NAME] 7 am Weds on site 6:30 am - 1 pm Check in …"
type textarea "x"
type textarea "9/10 DF recall o LVM for [PERSON_NAME] 7 am Weds on site 6:30 am - 1 pm Check i…"
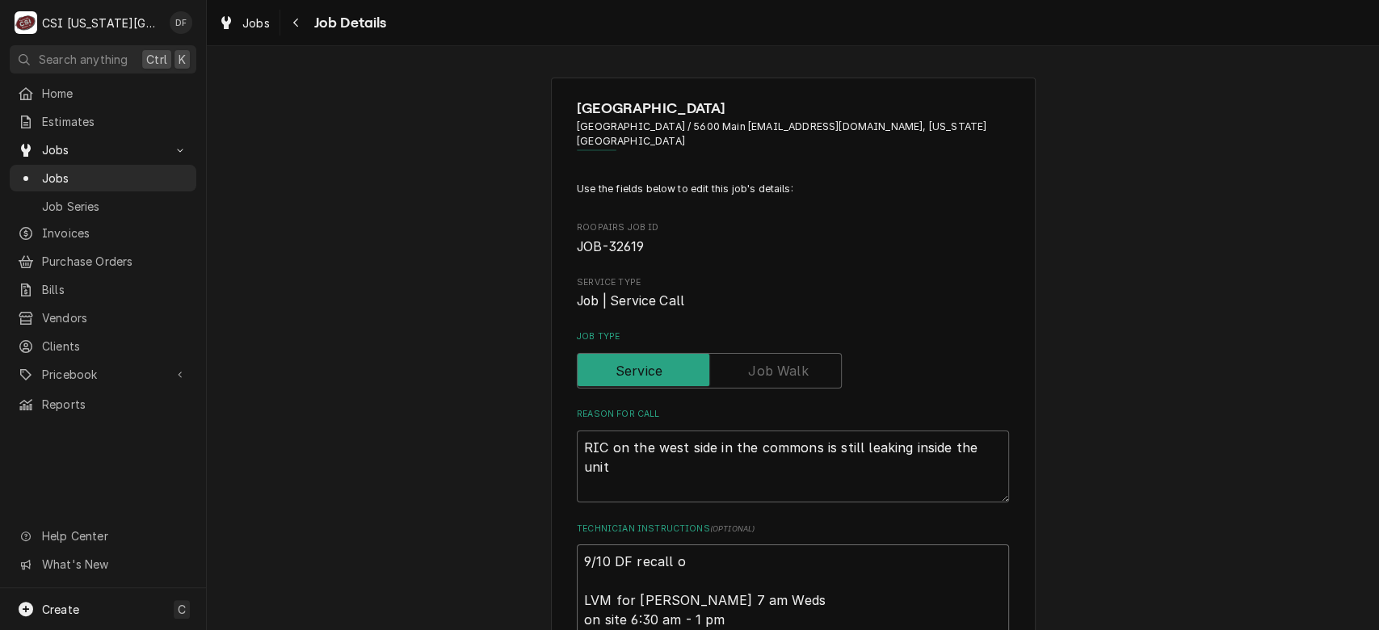
type textarea "x"
type textarea "9/10 DF recall on LVM for [PERSON_NAME] 7 am Weds on site 6:30 am - 1 pm Check …"
type textarea "x"
type textarea "9/10 DF recall on LVM for [PERSON_NAME] 7 am Weds on site 6:30 am - 1 pm Check …"
type textarea "x"
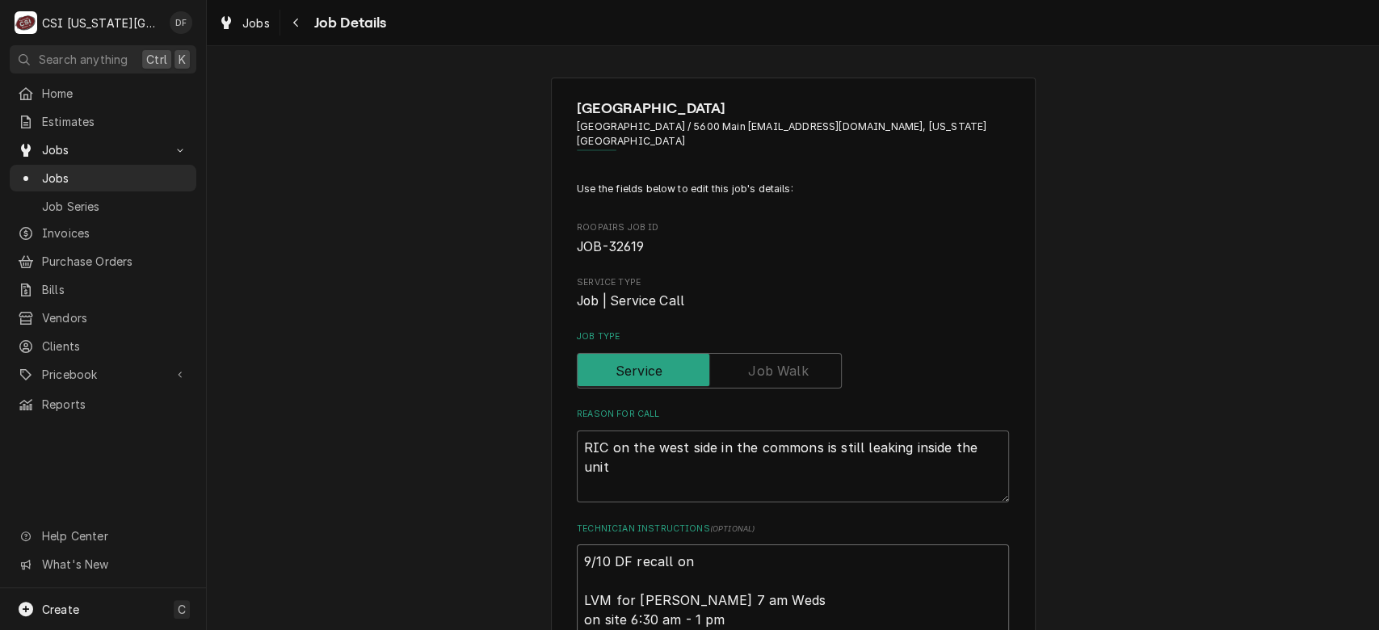
type textarea "9/10 DF recall on Z LVM for [PERSON_NAME] 7 am Weds on site 6:30 am - 1 pm Chec…"
type textarea "x"
type textarea "9/10 DF recall on [PERSON_NAME] LVM for [PERSON_NAME] 7 am Weds on site 6:30 am…"
type textarea "x"
type textarea "9/10 DF recall on [PERSON_NAME] LVM for [PERSON_NAME] 7 am Weds on site 6:30 am…"
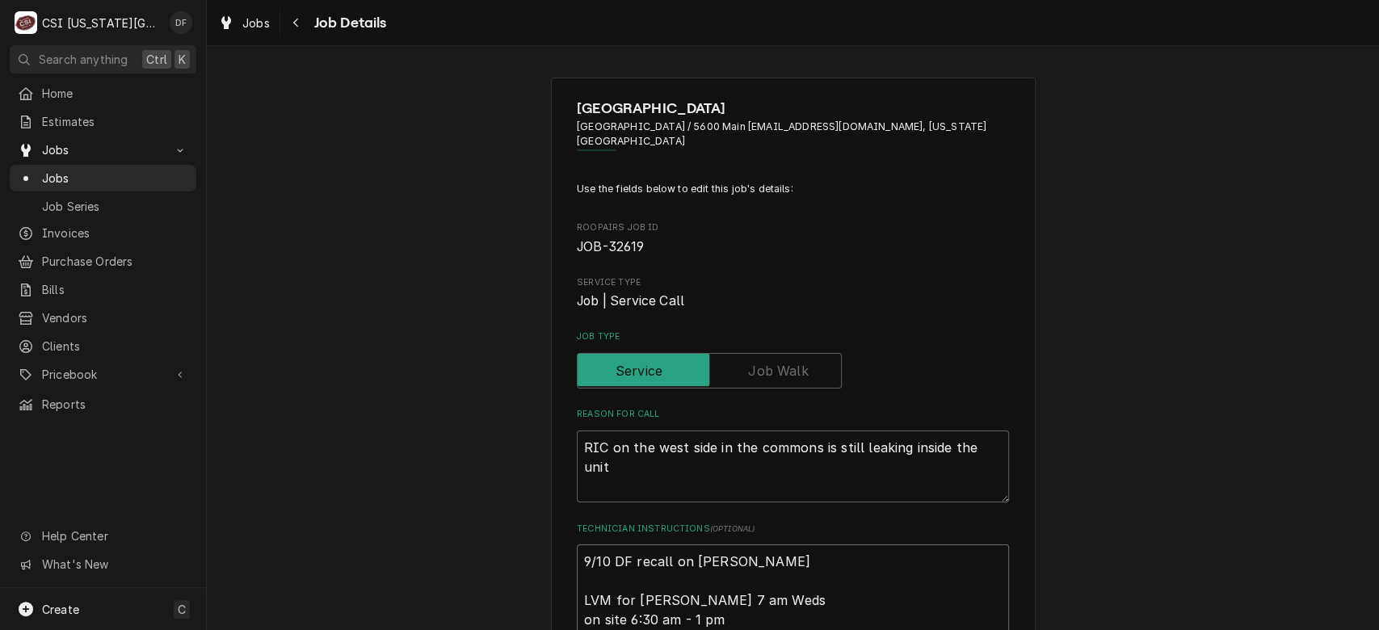
type textarea "x"
type textarea "9/10 DF recall on [PERSON_NAME] LVM for [PERSON_NAME] 7 am Weds on site 6:30 am…"
type textarea "x"
type textarea "9/10 DF recall on [PERSON_NAME] LVM for [PERSON_NAME] 7 am Weds on site 6:30 am…"
type textarea "x"
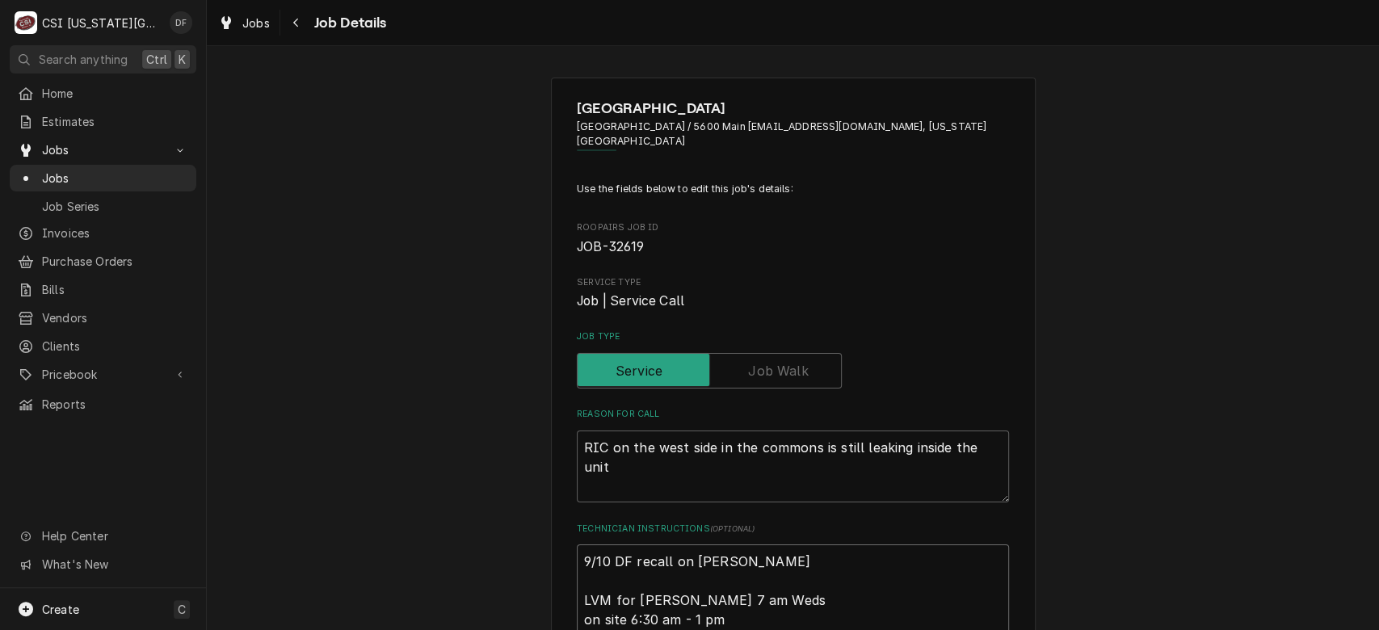
type textarea "9/10 DF recall on [PERSON_NAME] LVM for [PERSON_NAME] 7 am Weds on site 6:30 am…"
type textarea "x"
type textarea "9/10 DF recall on [PERSON_NAME] LVM for [PERSON_NAME] 7 am Weds on site 6:30 am…"
type textarea "x"
type textarea "9/10 DF recall on [PERSON_NAME] LVM for [PERSON_NAME] 7 am Weds on site 6:30 am…"
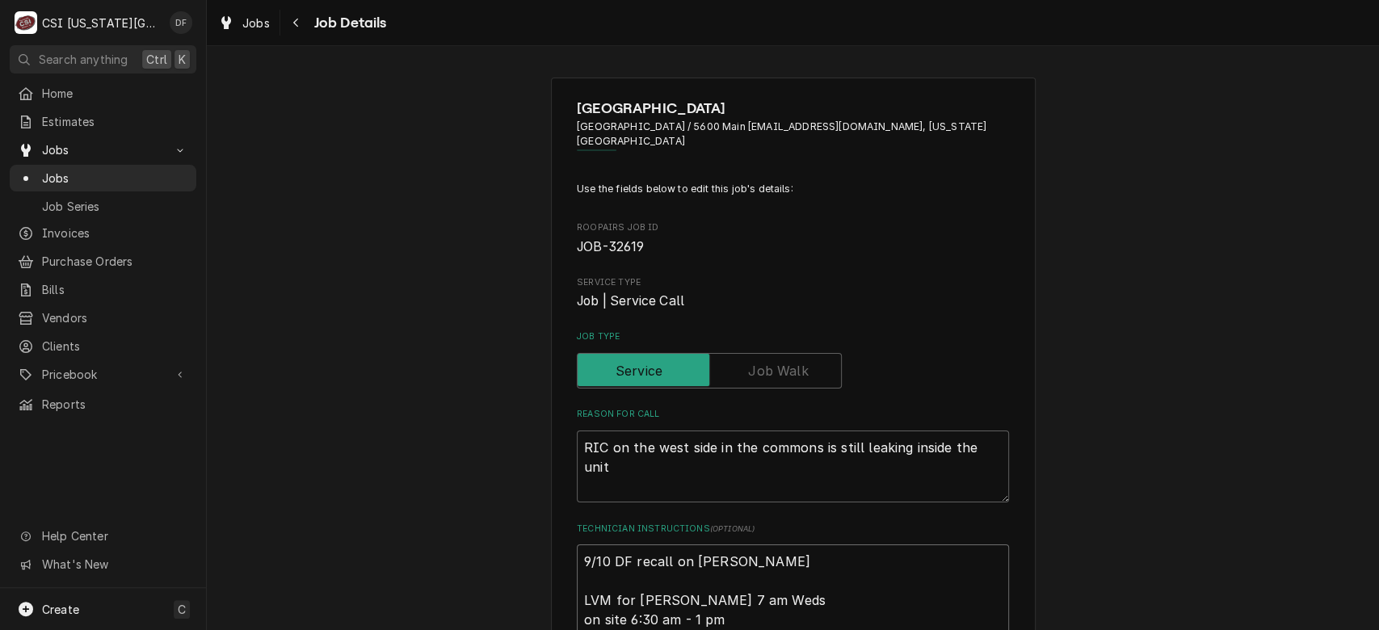
type textarea "x"
type textarea "9/10 DF recall on [PERSON_NAME] LVM for [PERSON_NAME] 7 am Weds on site 6:30 am…"
type textarea "x"
type textarea "9/10 DF recall on [PERSON_NAME] LVM for [PERSON_NAME] 7 am Weds on site 6:30 am…"
type textarea "x"
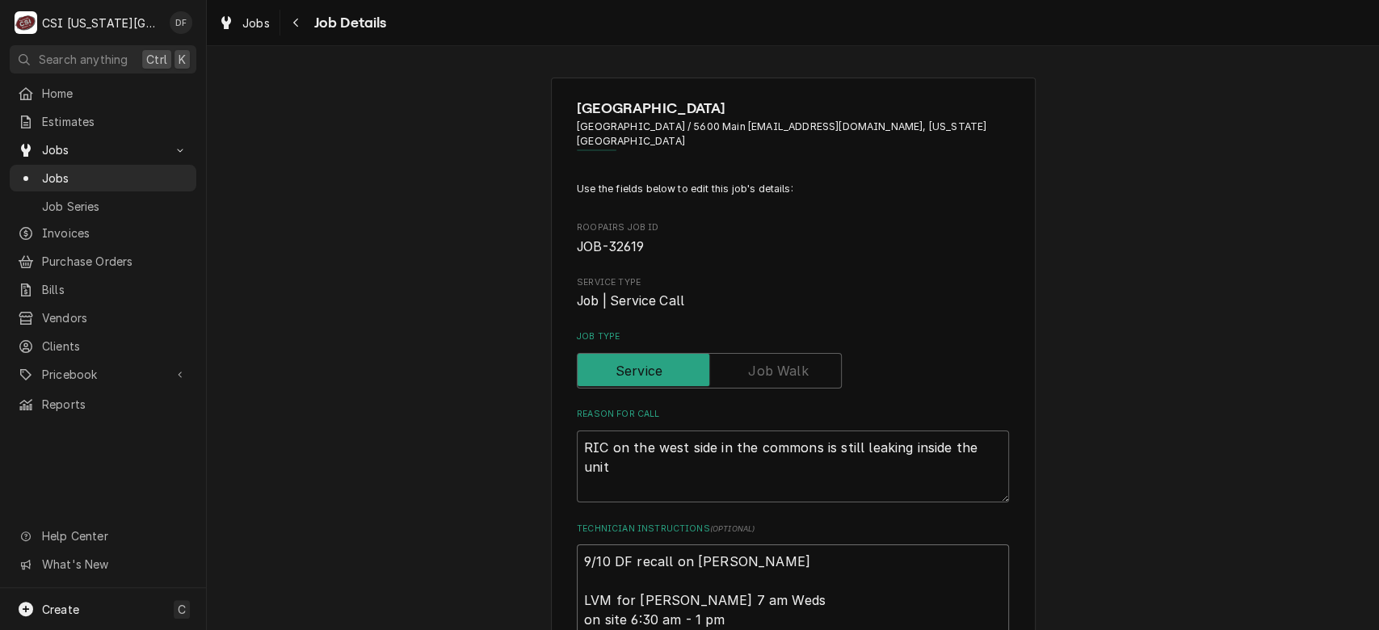
type textarea "9/10 DF recall on [PERSON_NAME] LVM for [PERSON_NAME] 7 am Weds on site 6:30 am…"
type textarea "x"
type textarea "9/10 DF recall on [PERSON_NAME] LVM for [PERSON_NAME] 7 am Weds on site 6:30 am…"
type textarea "x"
type textarea "9/10 DF recall on [PERSON_NAME]. LVM for [PERSON_NAME] 7 am Weds on site 6:30 a…"
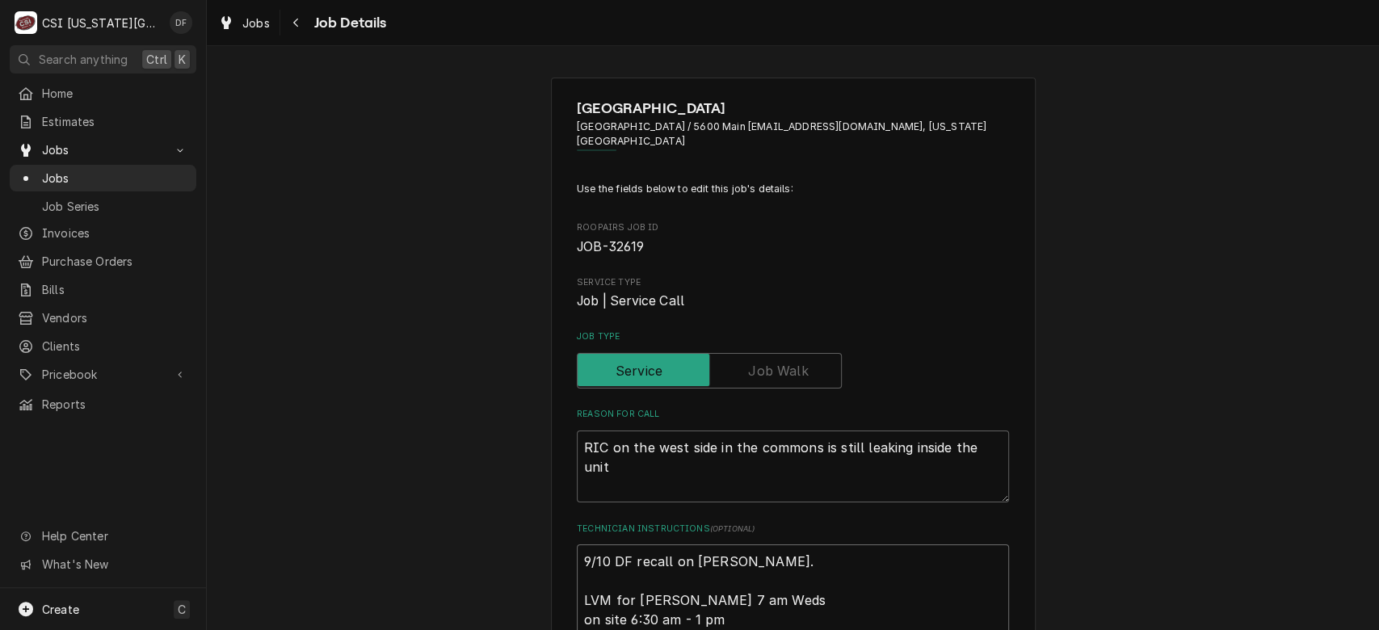
type textarea "x"
type textarea "9/10 DF recall on [PERSON_NAME]. LVM for [PERSON_NAME] 7 am Weds on site 6:30 a…"
type textarea "x"
type textarea "9/10 DF recall on [PERSON_NAME]. N LVM for [PERSON_NAME] 7 am Weds on site 6:30…"
type textarea "x"
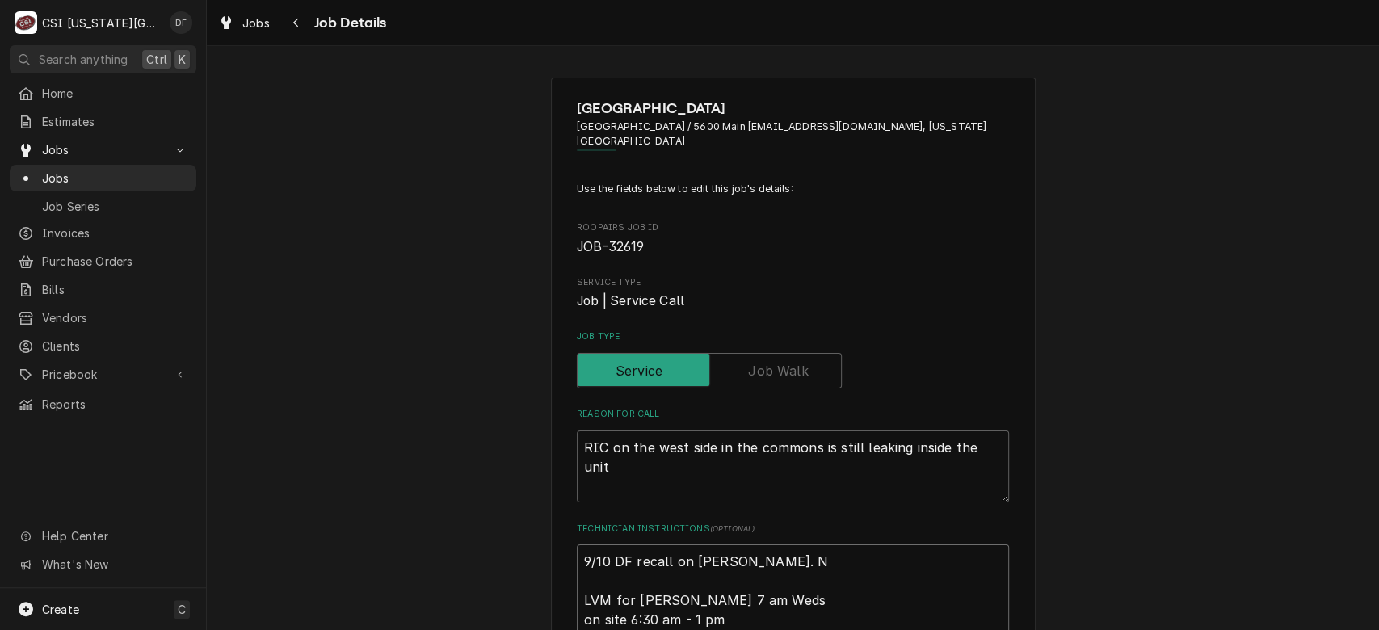
type textarea "9/10 DF recall on [PERSON_NAME]. No LVM for [PERSON_NAME] 7 am Weds on site 6:3…"
type textarea "x"
type textarea "9/10 DF recall on [PERSON_NAME]. No LVM for [PERSON_NAME] 7 am Weds on site 6:3…"
type textarea "x"
type textarea "9/10 DF recall on [PERSON_NAME]. No c LVM for [PERSON_NAME] 7 am Weds on site 6…"
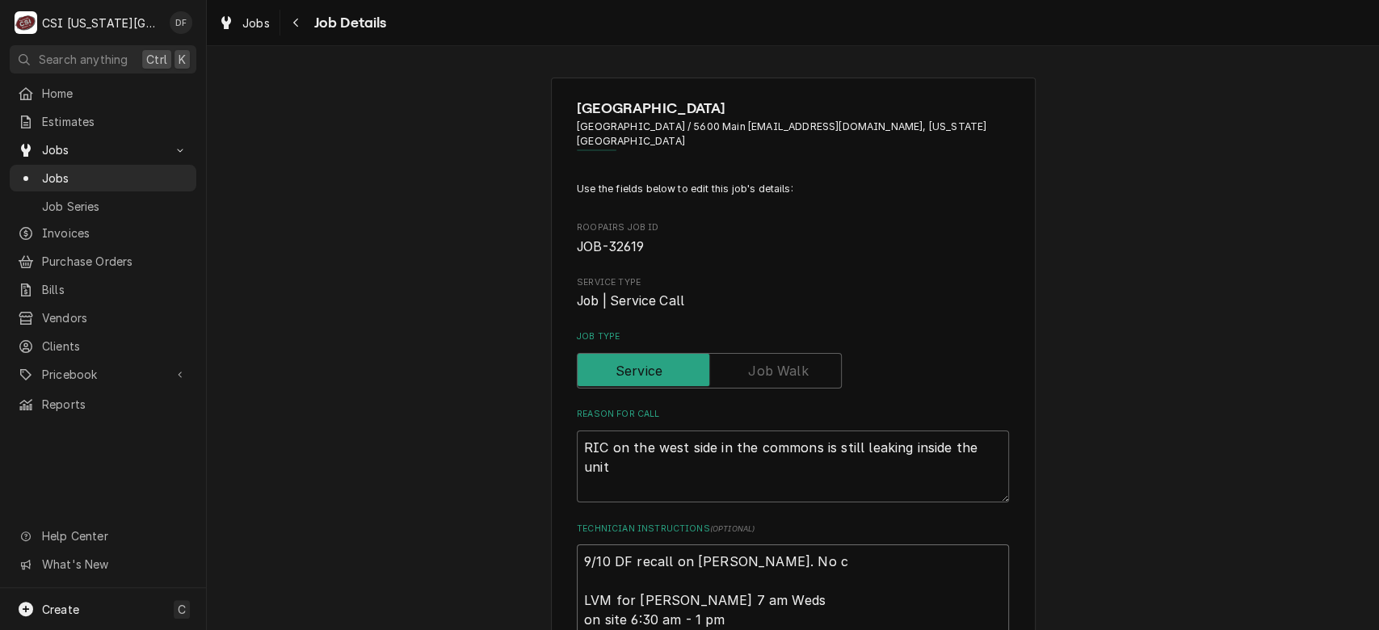
type textarea "x"
type textarea "9/10 DF recall on [PERSON_NAME]. No ch LVM for [PERSON_NAME] 7 am Weds on site …"
type textarea "x"
type textarea "9/10 DF recall on [PERSON_NAME]. No cha LVM for [PERSON_NAME] 7 am Weds on site…"
type textarea "x"
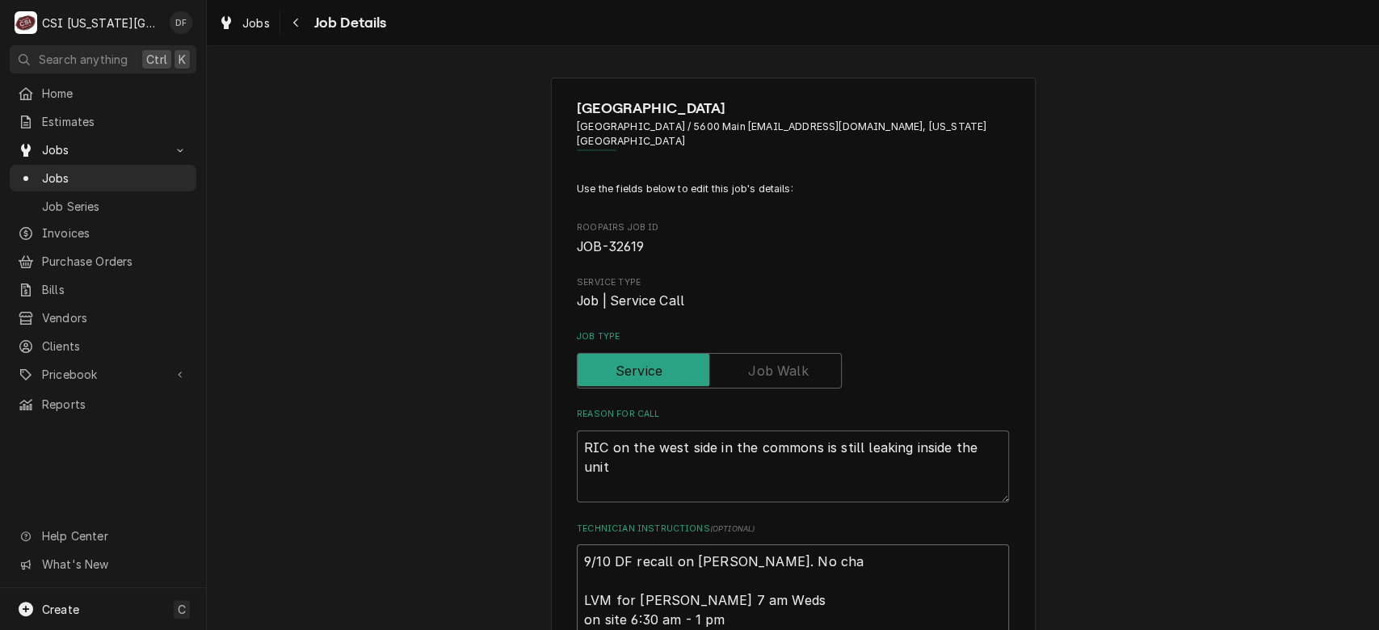
type textarea "9/10 DF recall on [PERSON_NAME]. No char LVM for [PERSON_NAME] 7 am Weds on sit…"
type textarea "x"
type textarea "9/10 DF recall on [PERSON_NAME]. No charg LVM for [PERSON_NAME] 7 am Weds on si…"
type textarea "x"
type textarea "9/10 DF recall on [PERSON_NAME]. No charge LVM for [PERSON_NAME] 7 am Weds on s…"
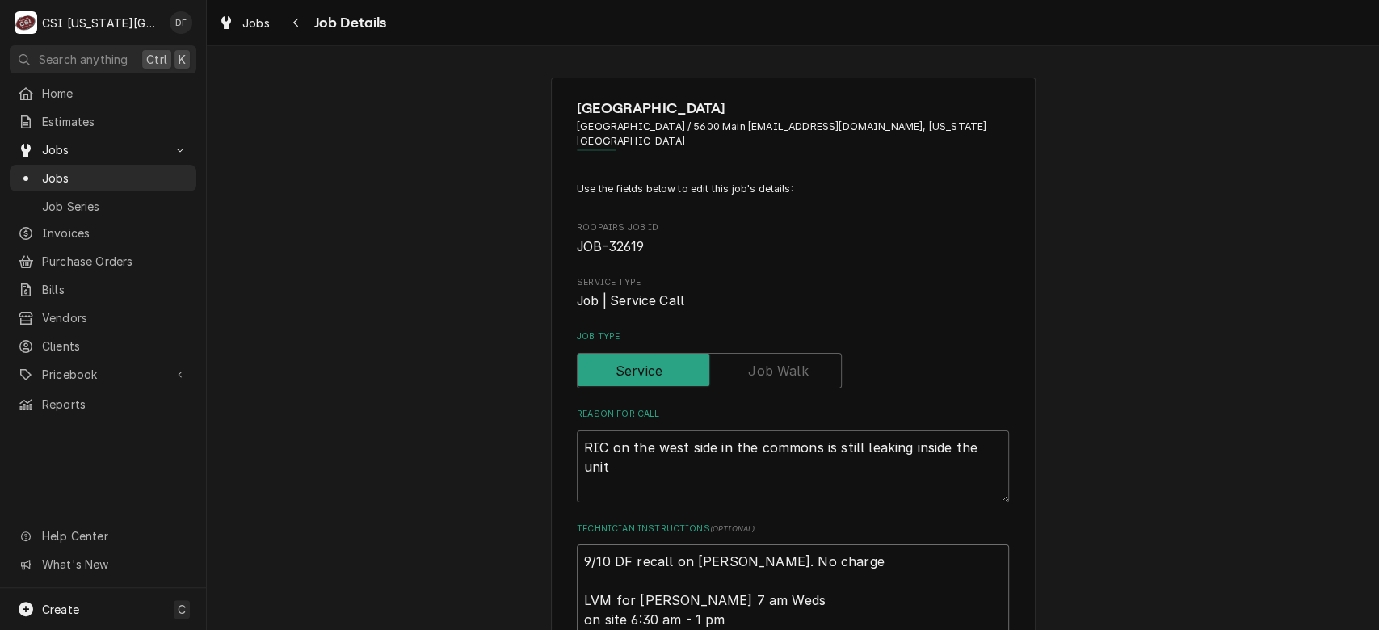
type textarea "x"
type textarea "9/10 DF recall on [PERSON_NAME]. No charge LVM for [PERSON_NAME] 7 am Weds on s…"
type textarea "x"
type textarea "9/10 DF recall on [PERSON_NAME]. No charge a LVM for [PERSON_NAME] 7 am Weds on…"
type textarea "x"
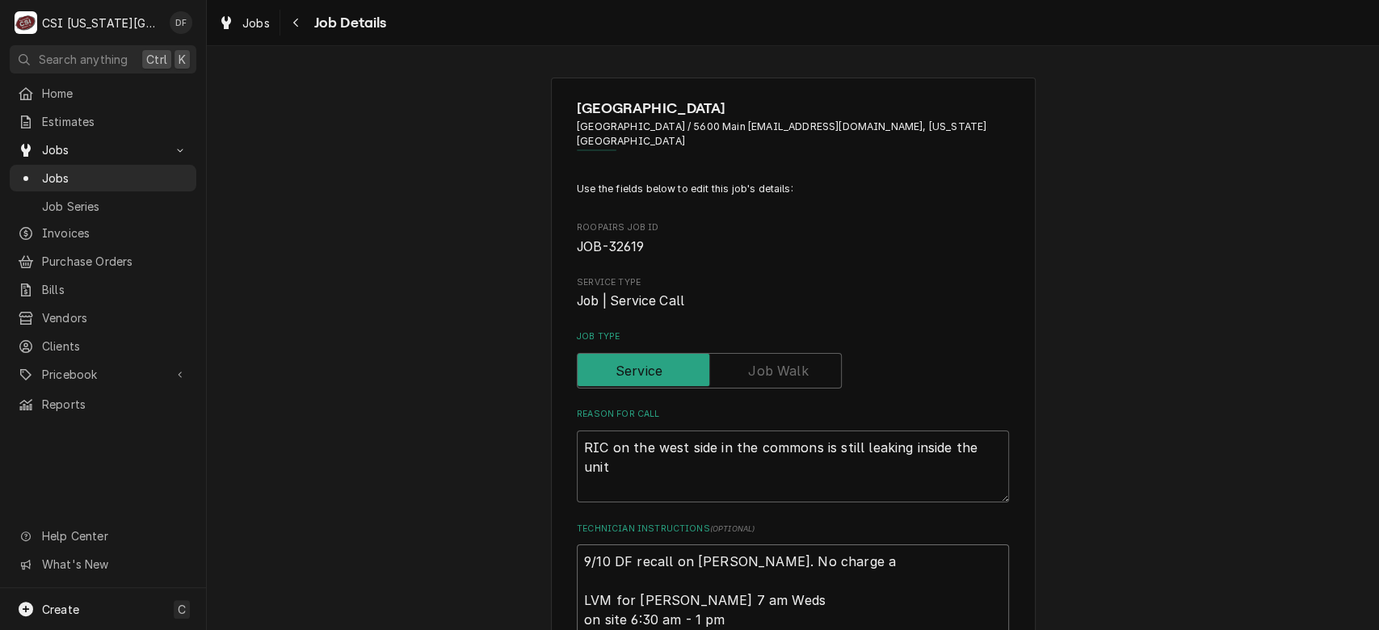
type textarea "9/10 DF recall on [PERSON_NAME]. No charge as LVM for [PERSON_NAME] 7 am Weds o…"
type textarea "x"
type textarea "9/10 DF recall on [PERSON_NAME]. No charge as LVM for [PERSON_NAME] 7 am Weds o…"
type textarea "x"
type textarea "9/10 DF recall on [PERSON_NAME]. No charge as w LVM for [PERSON_NAME] 7 am Weds…"
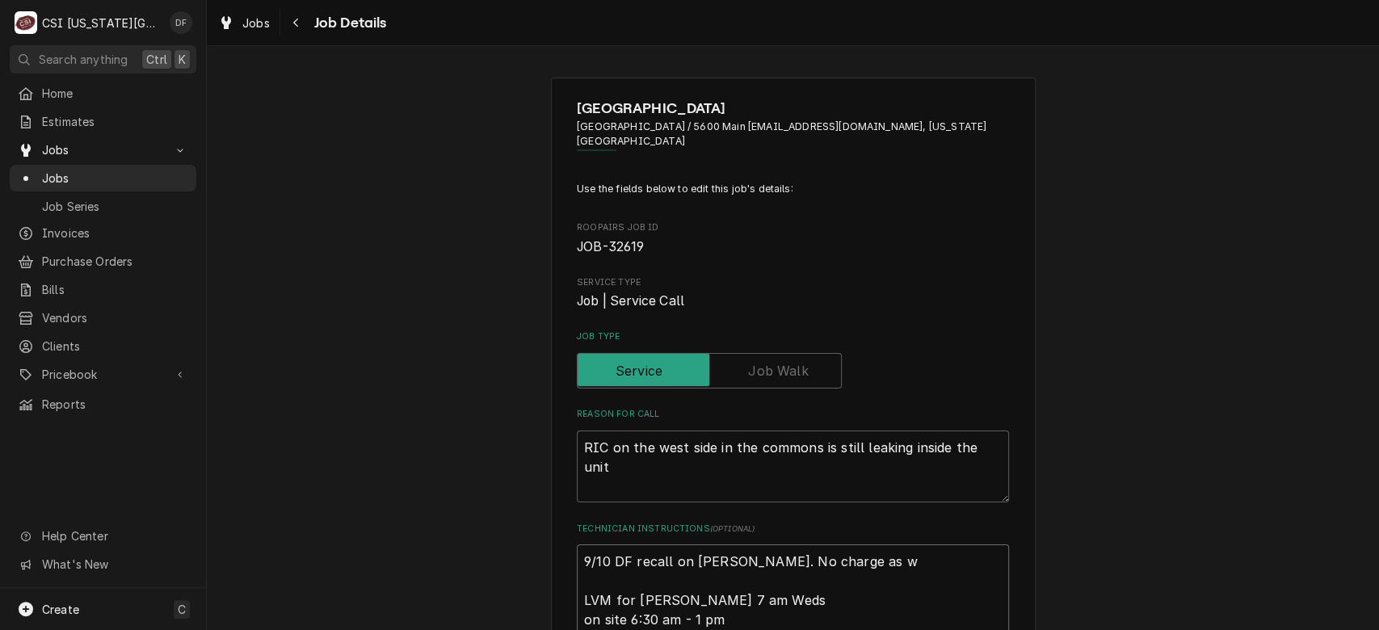
type textarea "x"
type textarea "9/10 DF recall on [PERSON_NAME]. No charge as we LVM for [PERSON_NAME] 7 am Wed…"
type textarea "x"
type textarea "9/10 DF recall on [PERSON_NAME]. No charge as we j LVM for [PERSON_NAME] 7 am W…"
type textarea "x"
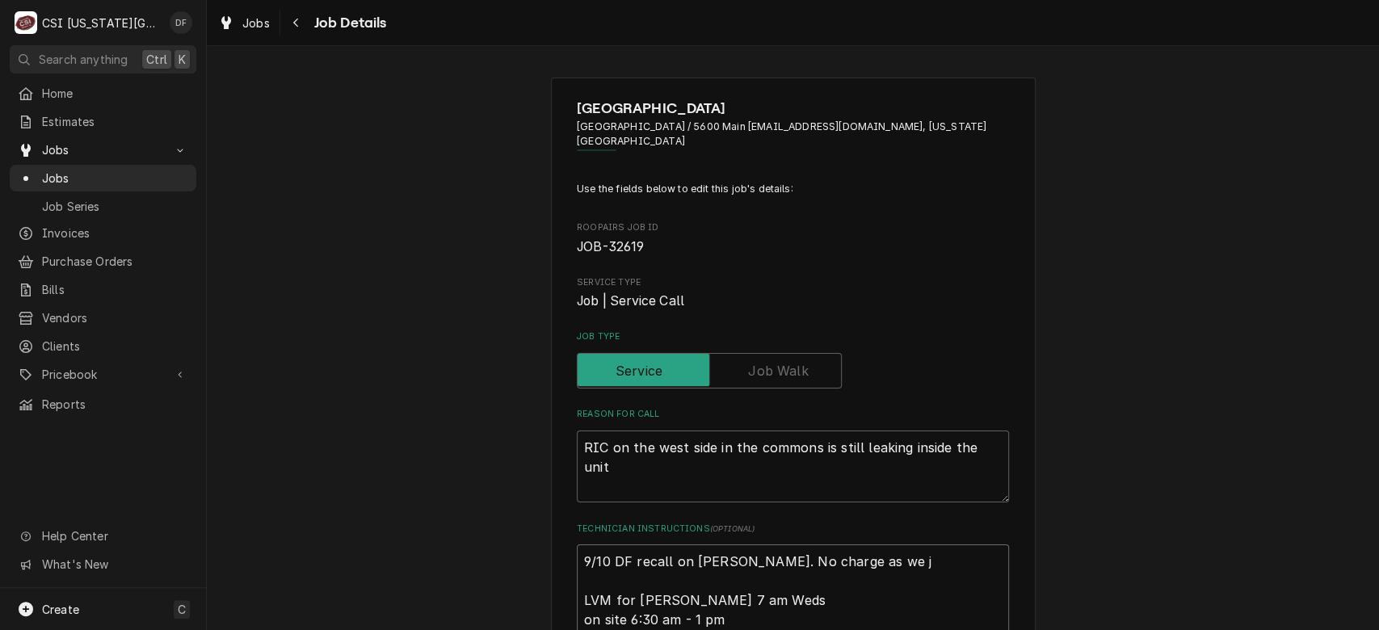
type textarea "9/10 DF recall on [PERSON_NAME]. No charge as we ju LVM for [PERSON_NAME] 7 am …"
type textarea "x"
type textarea "9/10 DF recall on [PERSON_NAME]. No charge as we jus LVM for [PERSON_NAME] 7 am…"
type textarea "x"
type textarea "9/10 DF recall on [PERSON_NAME]. No charge as we just LVM for [PERSON_NAME] 7 a…"
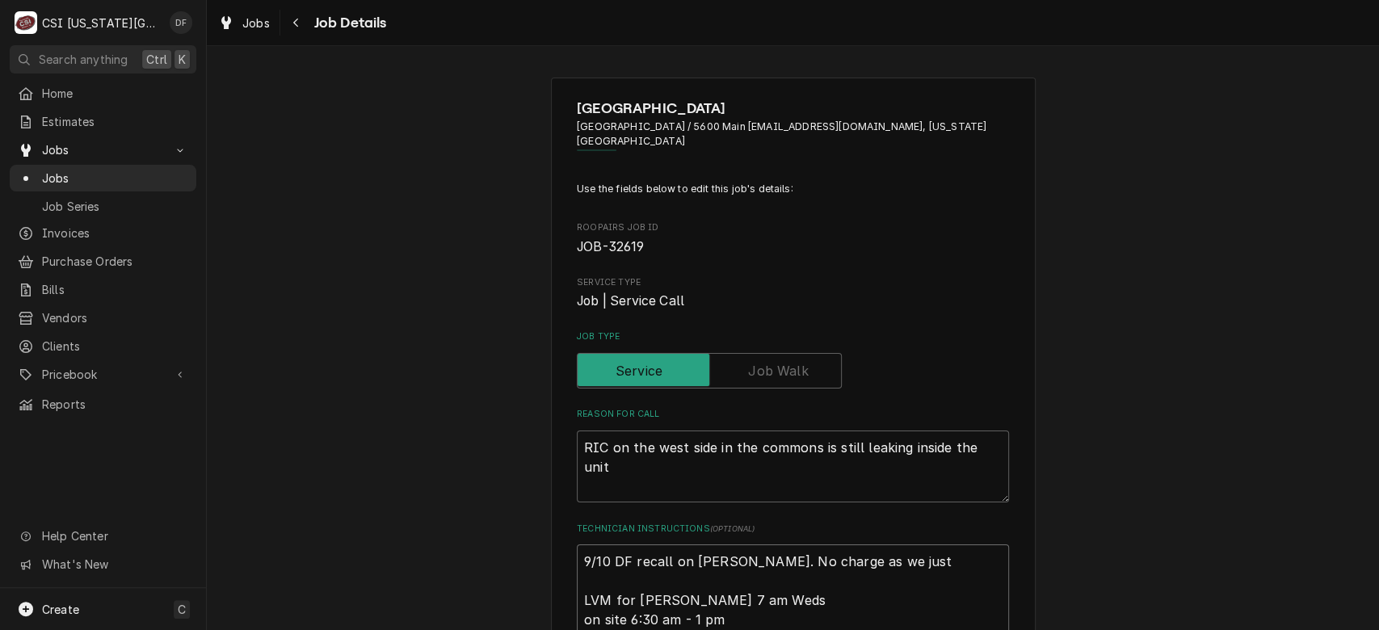
type textarea "x"
type textarea "9/10 DF recall on [PERSON_NAME]. No charge as we just LVM for [PERSON_NAME] 7 a…"
type textarea "x"
type textarea "9/10 DF recall on [PERSON_NAME]. No charge as we just m LVM for [PERSON_NAME] 7…"
type textarea "x"
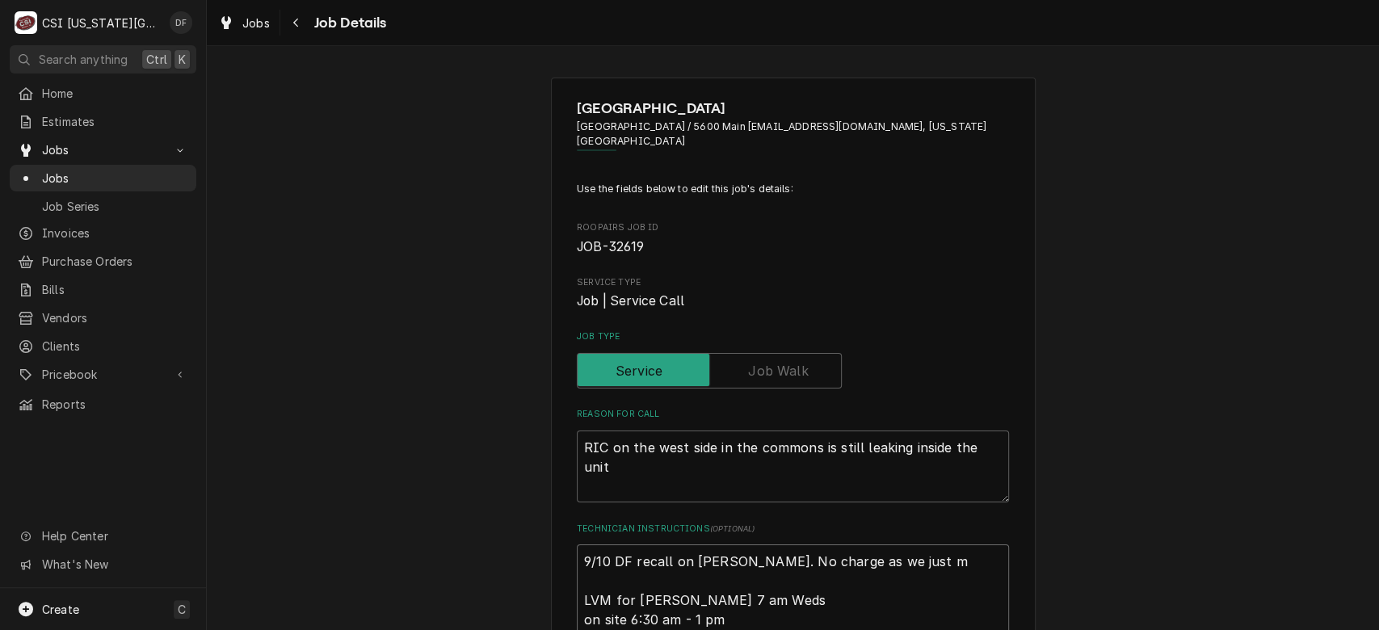
type textarea "9/10 DF recall on [PERSON_NAME]. No charge as we just me LVM for [PERSON_NAME] …"
type textarea "x"
type textarea "9/10 DF recall on [PERSON_NAME]. No charge as we just mes LVM for [PERSON_NAME]…"
type textarea "x"
type textarea "9/10 DF recall on [PERSON_NAME]. No charge as we just mess LVM for [PERSON_NAME…"
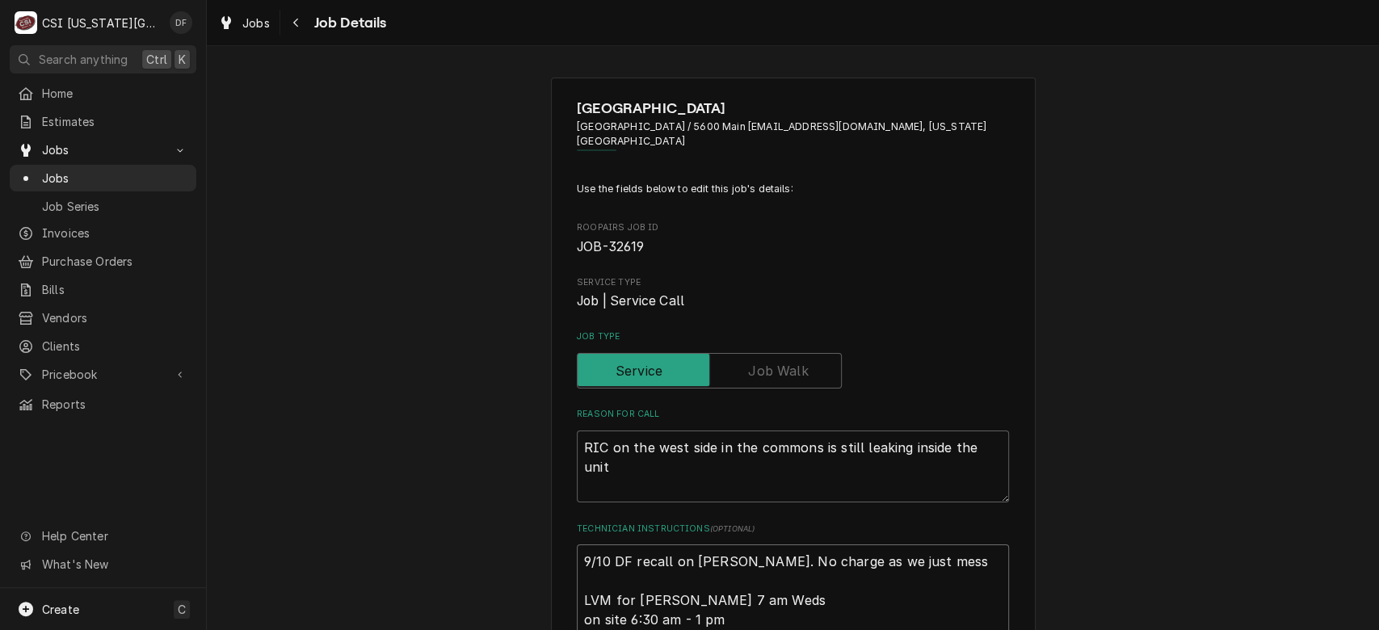
type textarea "x"
type textarea "9/10 DF recall on [PERSON_NAME]. No charge as we just messe LVM for [PERSON_NAM…"
type textarea "x"
type textarea "9/10 DF recall on [PERSON_NAME]. No charge as we just messed LVM for [PERSON_NA…"
type textarea "x"
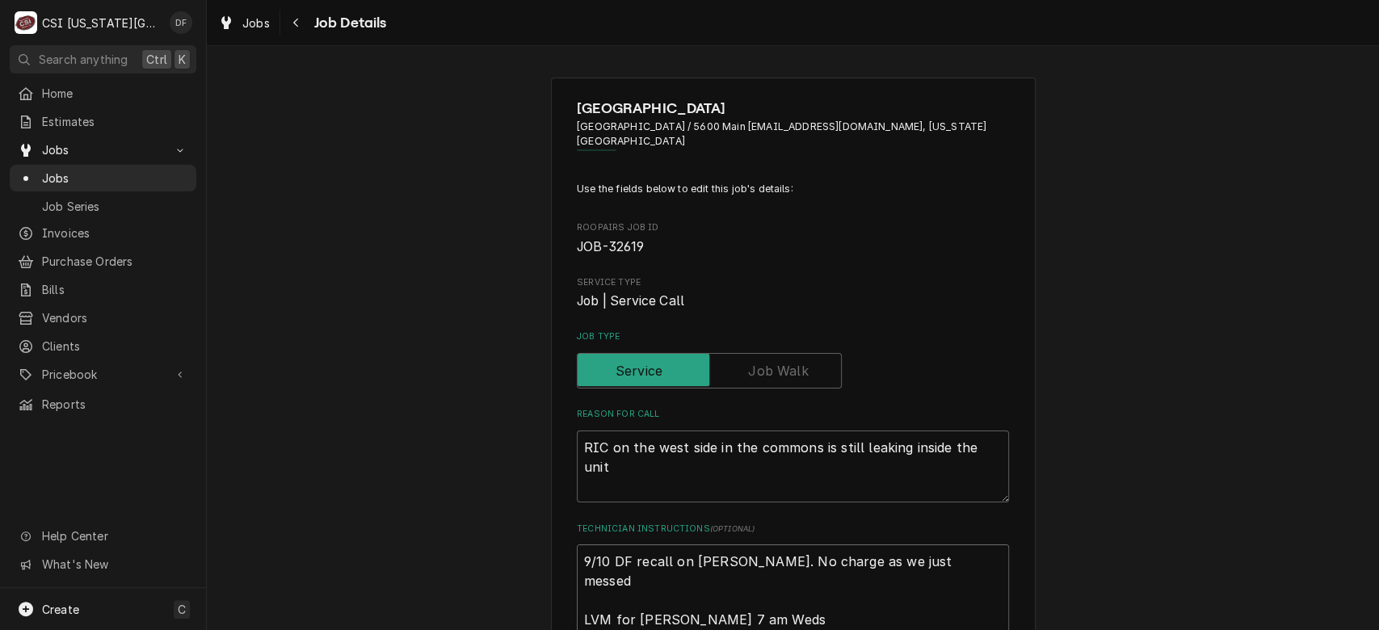
type textarea "9/10 DF recall on [PERSON_NAME]. No charge as we just messed LVM for [PERSON_NA…"
type textarea "x"
type textarea "9/10 DF recall on [PERSON_NAME]. No charge as we just messed w LVM for [PERSON_…"
type textarea "x"
type textarea "9/10 DF recall on [PERSON_NAME]. No charge as we just messed wi LVM for [PERSON…"
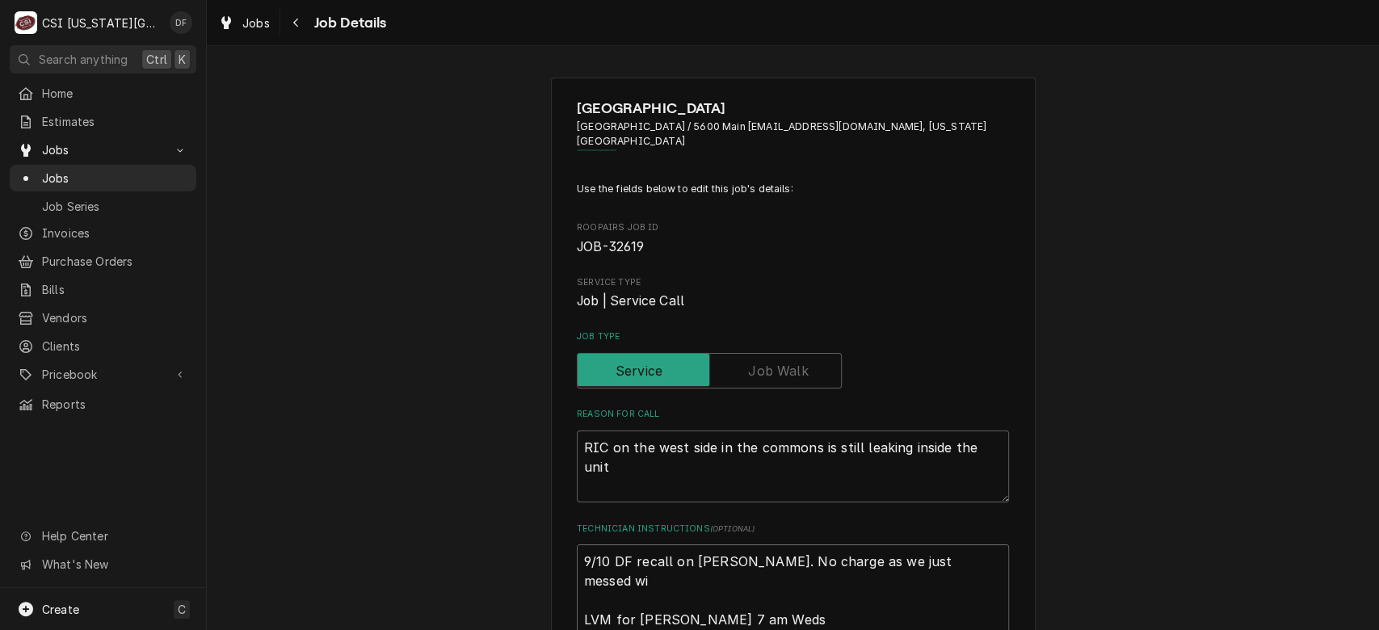
type textarea "x"
type textarea "9/10 DF recall on [PERSON_NAME]. No charge as we just messed with LVM for [PERS…"
type textarea "x"
type textarea "9/10 DF recall on [PERSON_NAME]. No charge as we just messed with LVM for [PERS…"
type textarea "x"
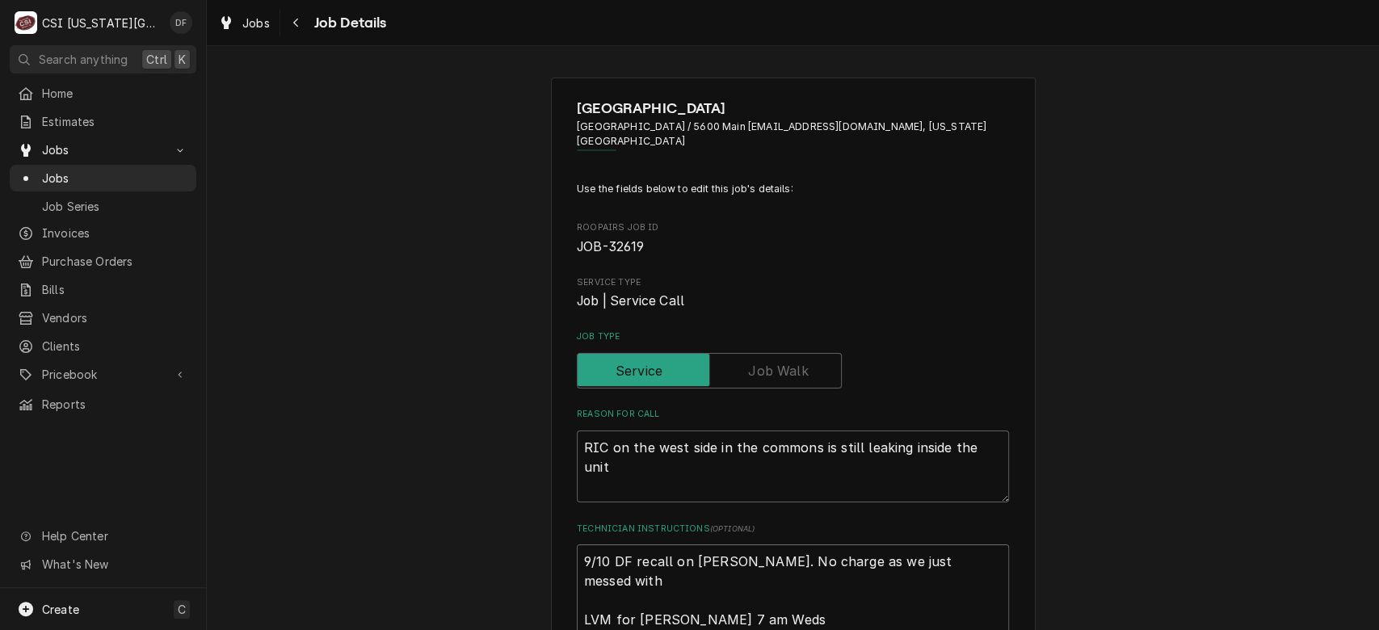
type textarea "9/10 DF recall on [PERSON_NAME]. No charge as we just messed with t LVM for [PE…"
type textarea "x"
type textarea "9/10 DF recall on [PERSON_NAME]. No charge as we just messed with th LVM for [P…"
type textarea "x"
type textarea "9/10 DF recall on [PERSON_NAME]. No charge as we just messed with the LVM for […"
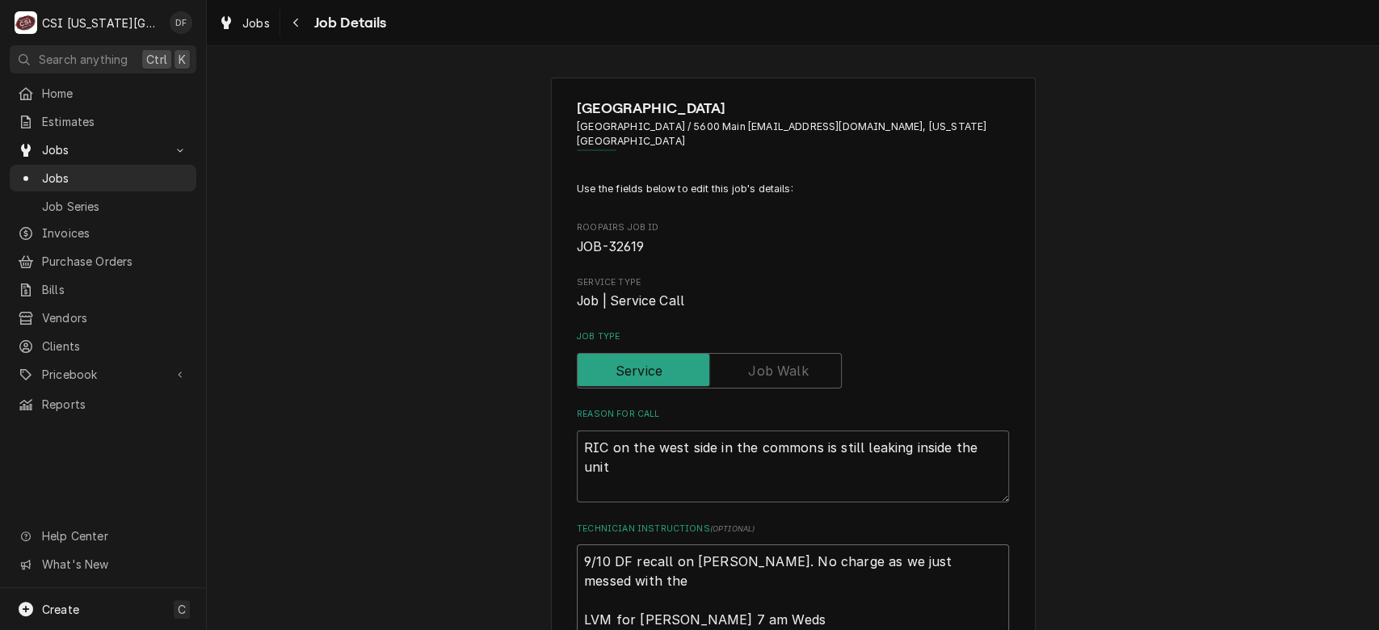
type textarea "x"
type textarea "9/10 DF recall on [PERSON_NAME]. No charge as we just messed with the LVM for […"
type textarea "x"
type textarea "9/10 DF recall on [PERSON_NAME]. No charge as we just messed with the d LVM for…"
type textarea "x"
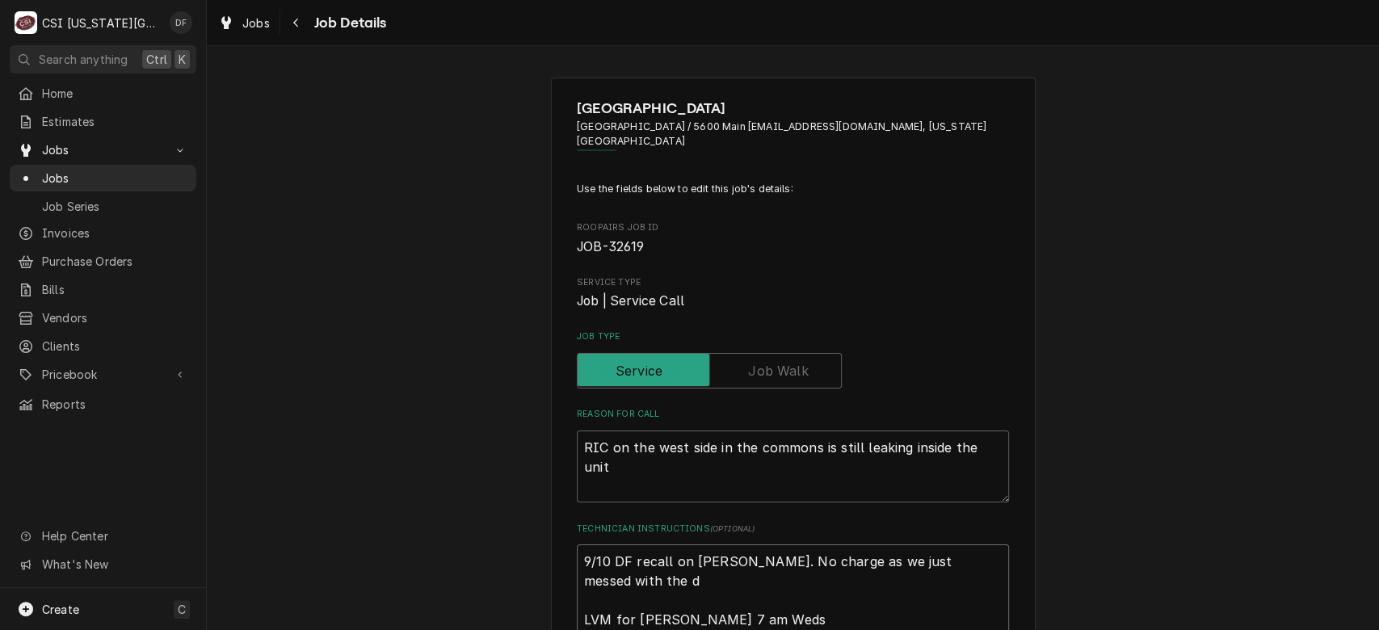
type textarea "9/10 DF recall on [PERSON_NAME]. No charge as we just messed with the dr LVM fo…"
type textarea "x"
type textarea "9/10 DF recall on [PERSON_NAME]. No charge as we just messed with the dra LVM f…"
type textarea "x"
type textarea "9/10 DF recall on [PERSON_NAME]. No charge as we just messed with the drai LVM …"
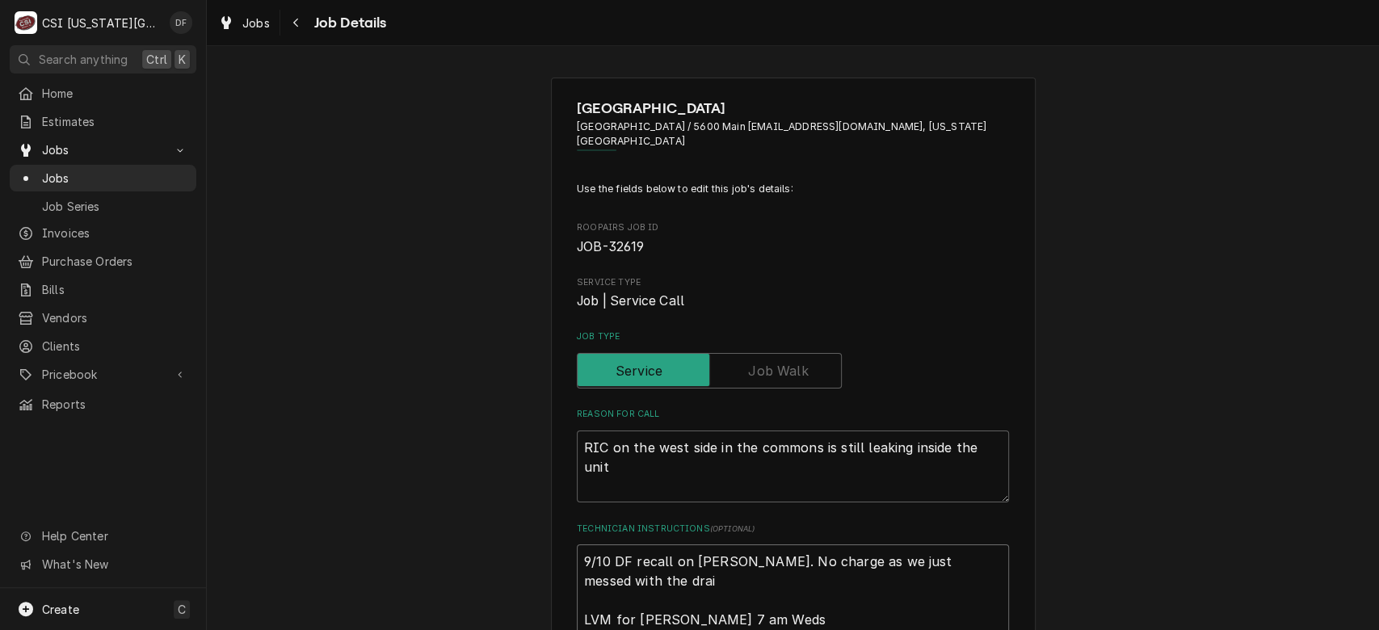
type textarea "x"
type textarea "9/10 DF recall on [PERSON_NAME]. No charge as we just messed with the drain LVM…"
type textarea "x"
type textarea "9/10 DF recall on [PERSON_NAME]. No charge as we just messed with the drain LVM…"
type textarea "x"
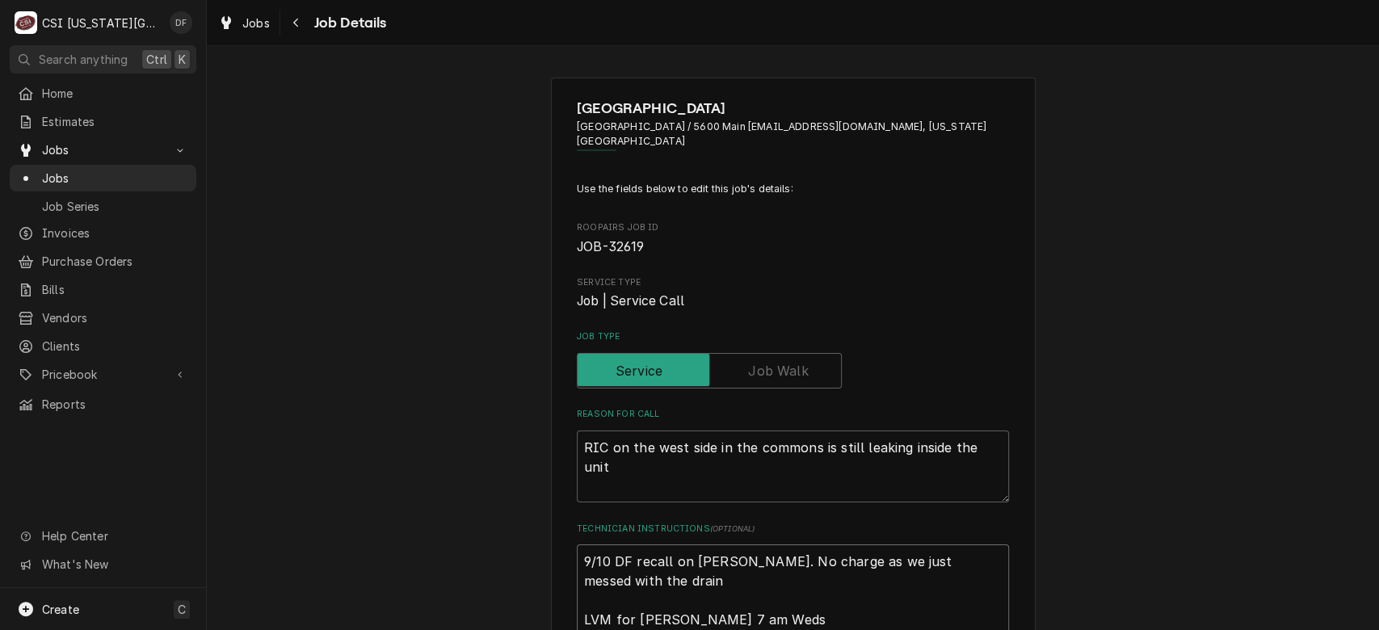
type textarea "9/10 DF recall on [PERSON_NAME]. No charge as we just messed with the drain l L…"
type textarea "x"
type textarea "9/10 DF recall on [PERSON_NAME]. No charge as we just messed with the drain li …"
type textarea "x"
type textarea "9/10 DF recall on [PERSON_NAME]. No charge as we just messed with the drain lin…"
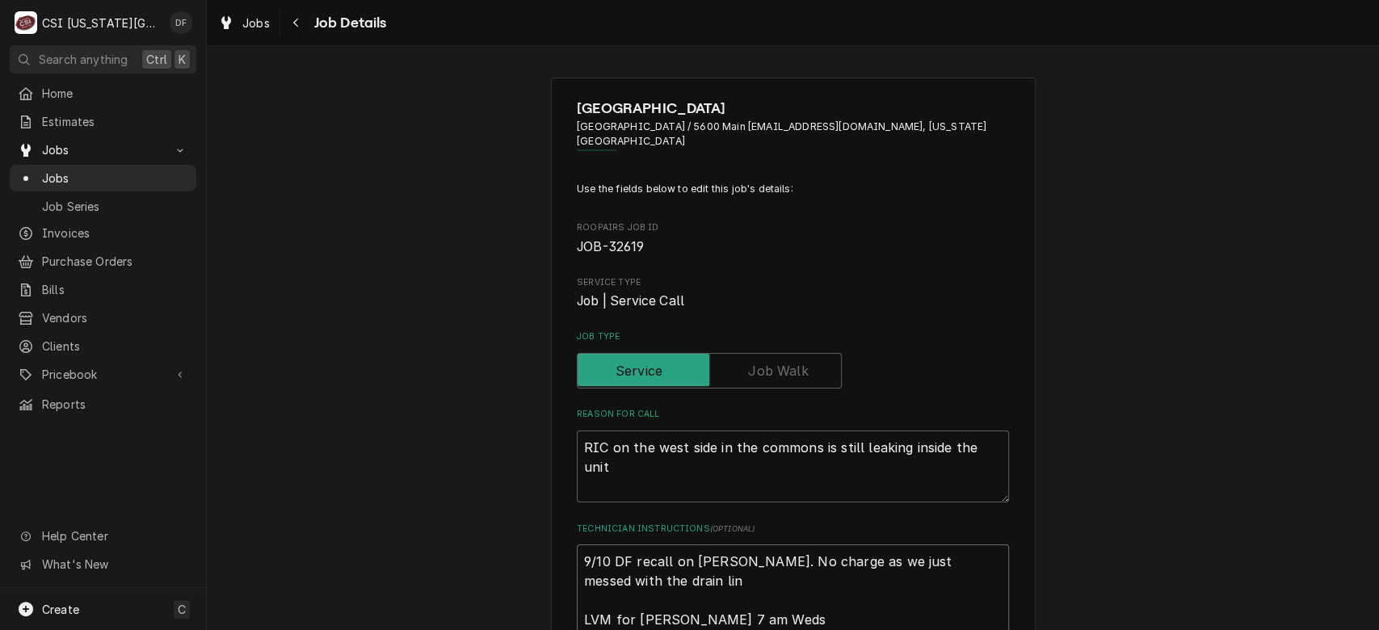
type textarea "x"
type textarea "9/10 DF recall on [PERSON_NAME]. No charge as we just messed with the drain lin…"
type textarea "x"
type textarea "9/10 DF recall on [PERSON_NAME]. No charge as we just messed with the drain lin…"
type textarea "x"
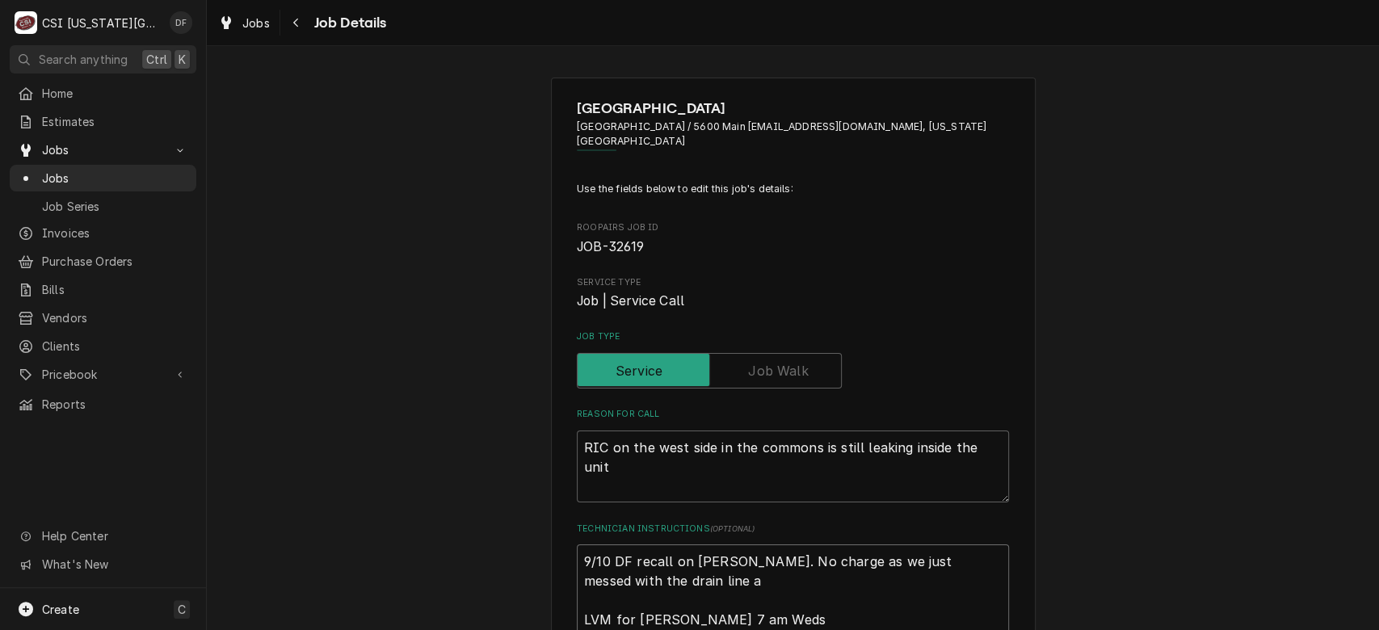
type textarea "9/10 DF recall on [PERSON_NAME]. No charge as we just messed with the drain lin…"
type textarea "x"
type textarea "9/10 DF recall on [PERSON_NAME]. No charge as we just messed with the drain lin…"
type textarea "x"
type textarea "9/10 DF recall on [PERSON_NAME]. No charge as we just messed with the drain lin…"
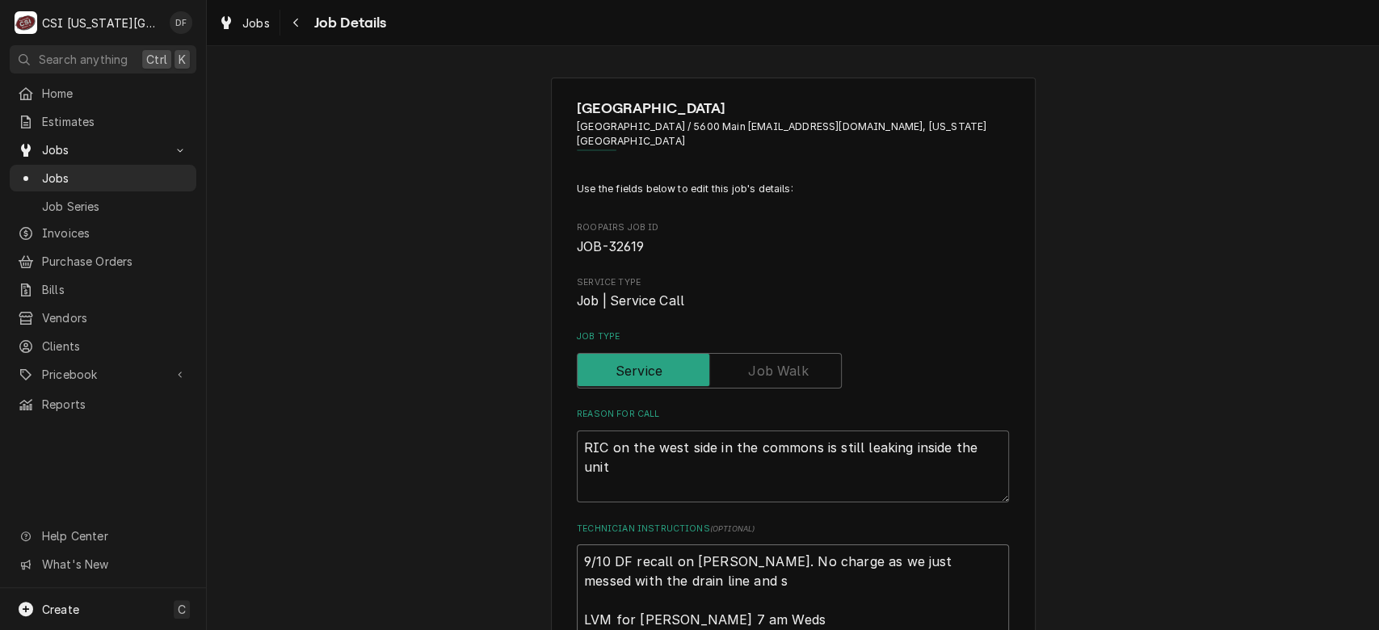
type textarea "x"
type textarea "9/10 DF recall on [PERSON_NAME]. No charge as we just messed with the drain lin…"
type textarea "x"
type textarea "9/10 DF recall on [PERSON_NAME]. No charge as we just messed with the drain lin…"
type textarea "x"
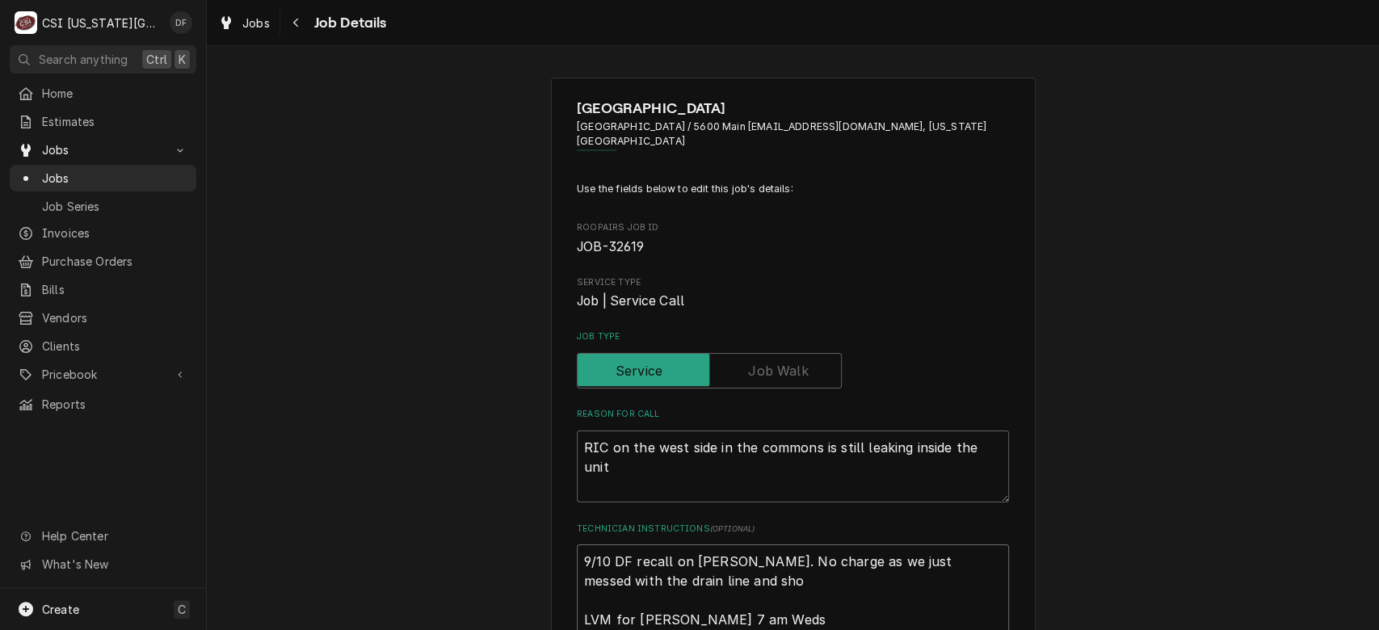
type textarea "9/10 DF recall on [PERSON_NAME]. No charge as we just messed with the drain lin…"
type textarea "x"
type textarea "9/10 DF recall on [PERSON_NAME]. No charge as we just messed with the drain lin…"
type textarea "x"
type textarea "9/10 DF recall on [PERSON_NAME]. No charge as we just messed with the drain lin…"
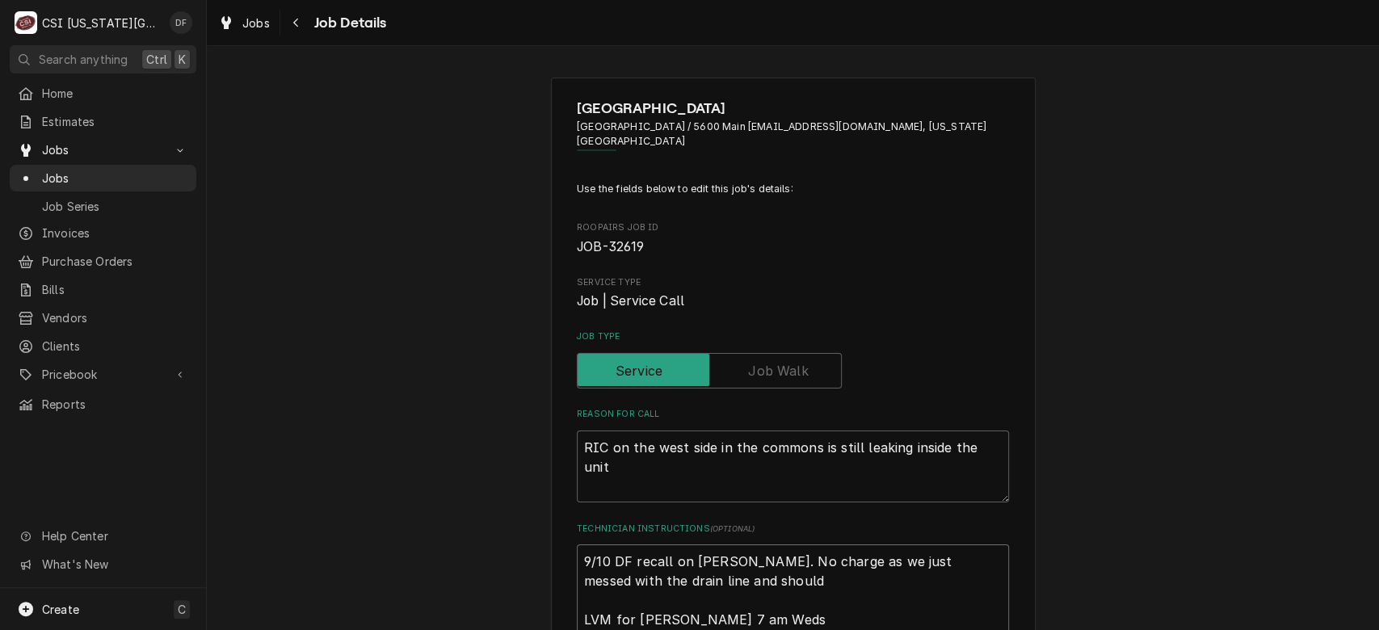
type textarea "x"
type textarea "9/10 DF recall on [PERSON_NAME]. No charge as we just messed with the drain lin…"
type textarea "x"
type textarea "9/10 DF recall on [PERSON_NAME]. No charge as we just messed with the drain lin…"
type textarea "x"
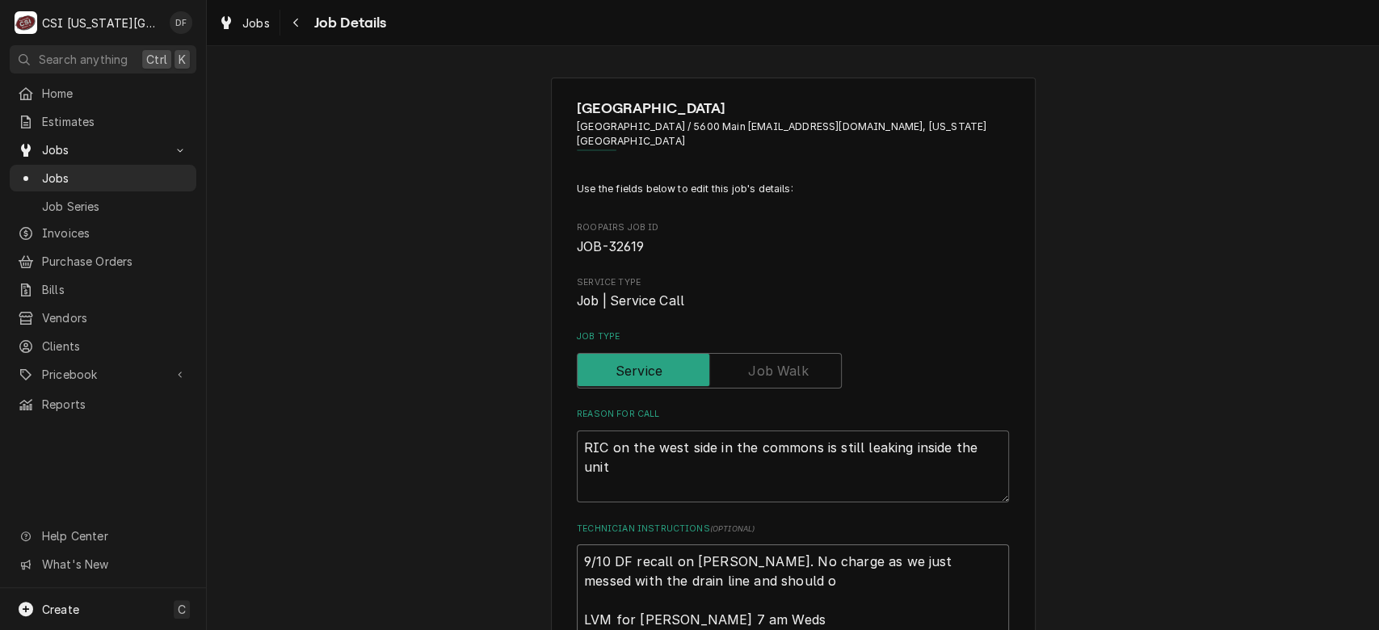
type textarea "9/10 DF recall on [PERSON_NAME]. No charge as we just messed with the drain lin…"
type textarea "x"
type textarea "9/10 DF recall on [PERSON_NAME]. No charge as we just messed with the drain lin…"
type textarea "x"
type textarea "9/10 DF recall on [PERSON_NAME]. No charge as we just messed with the drain lin…"
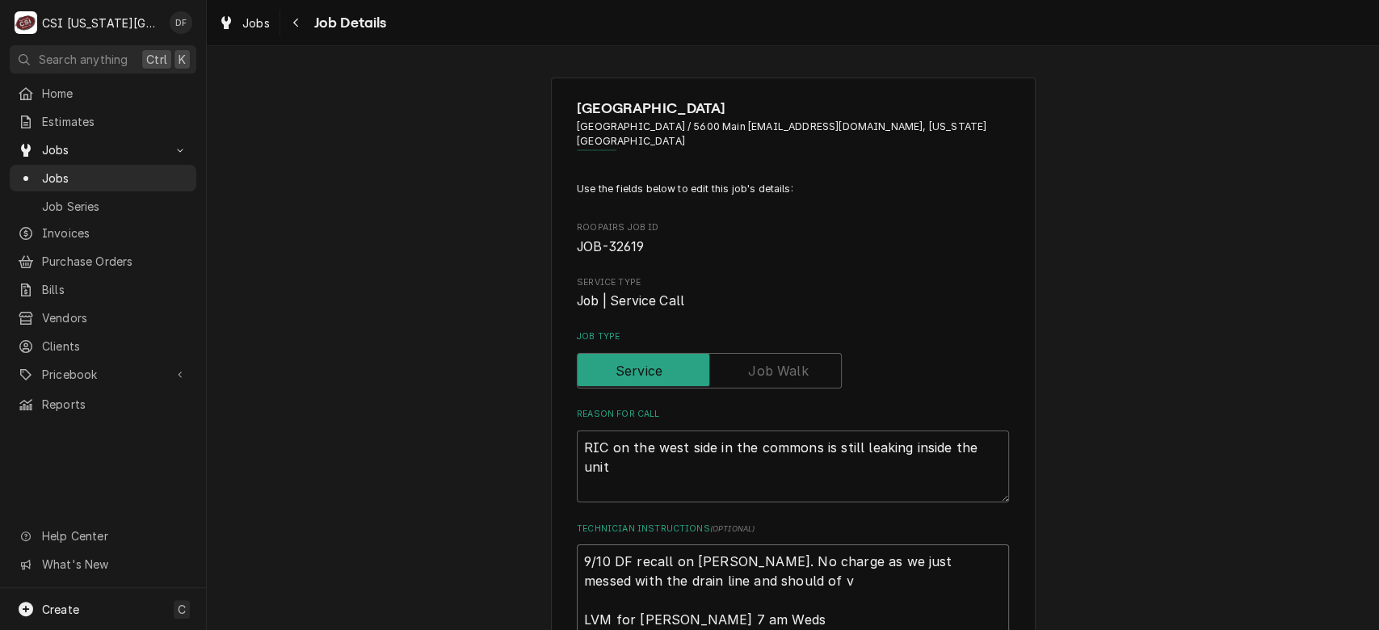
type textarea "x"
type textarea "9/10 DF recall on [PERSON_NAME]. No charge as we just messed with the drain lin…"
type textarea "x"
type textarea "9/10 DF recall on [PERSON_NAME]. No charge as we just messed with the drain lin…"
type textarea "x"
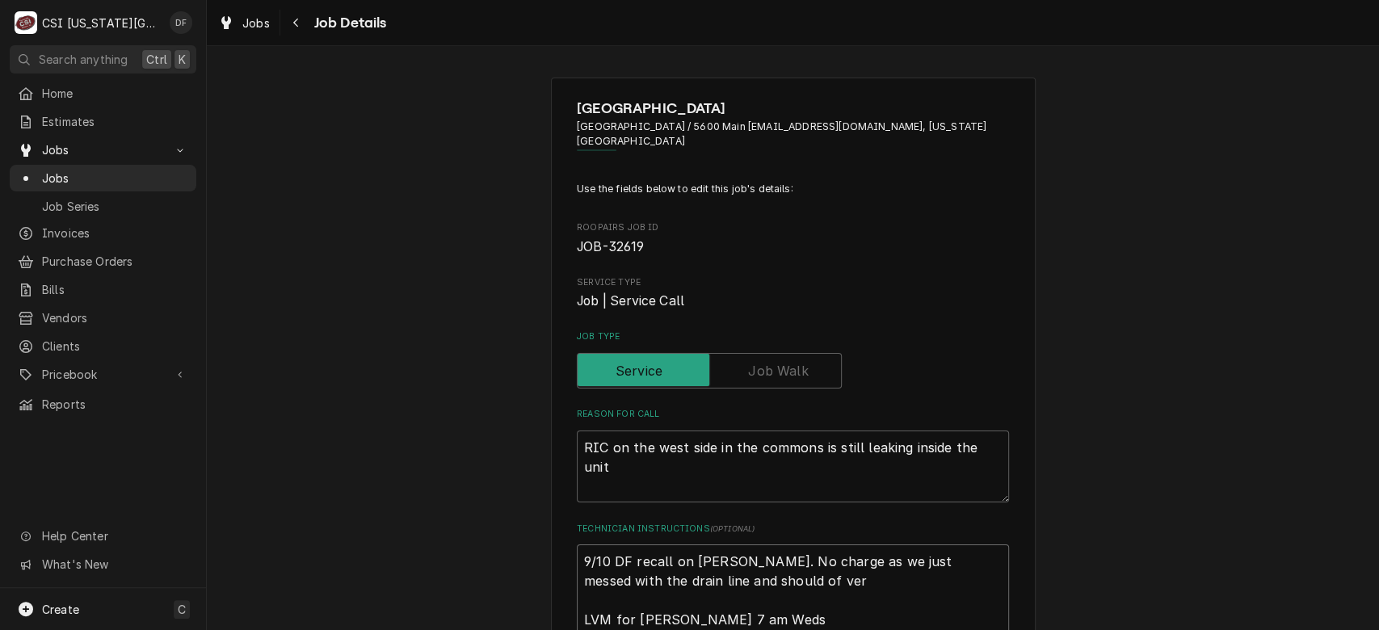
type textarea "9/10 DF recall on [PERSON_NAME]. No charge as we just messed with the drain lin…"
type textarea "x"
type textarea "9/10 DF recall on [PERSON_NAME]. No charge as we just messed with the drain lin…"
type textarea "x"
type textarea "9/10 DF recall on [PERSON_NAME]. No charge as we just messed with the drain lin…"
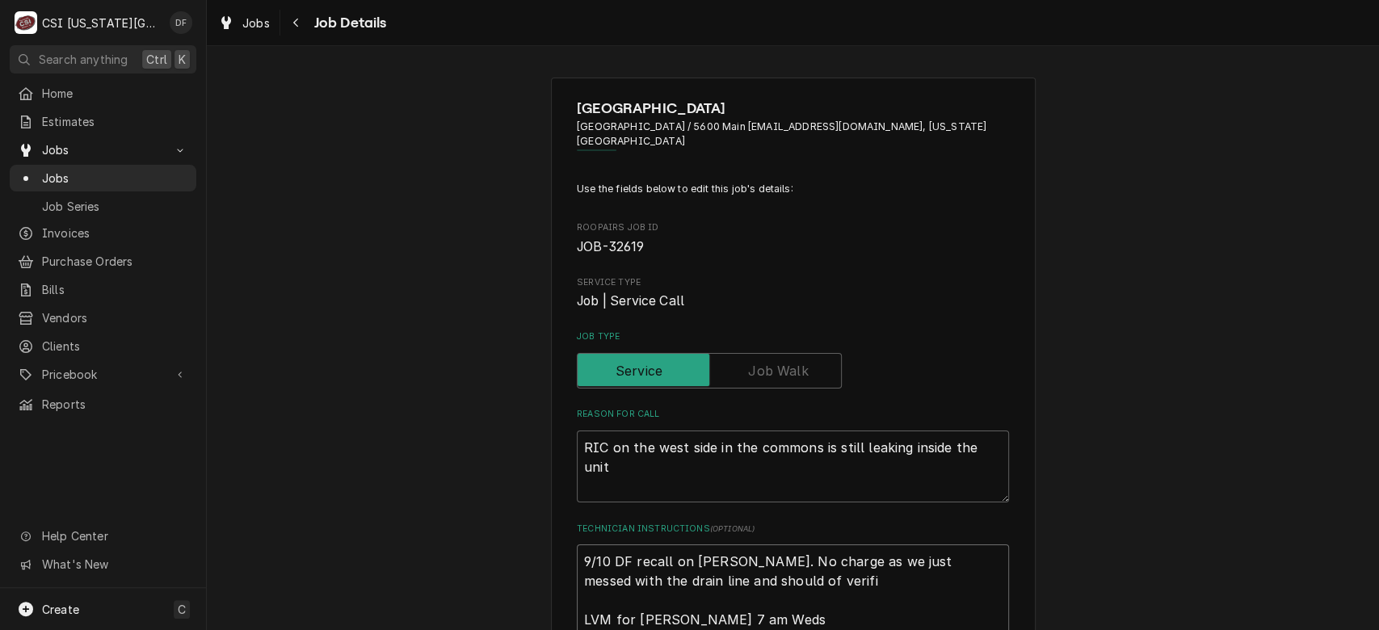
type textarea "x"
type textarea "9/10 DF recall on [PERSON_NAME]. No charge as we just messed with the drain lin…"
type textarea "x"
type textarea "9/10 DF recall on [PERSON_NAME]. No charge as we just messed with the drain lin…"
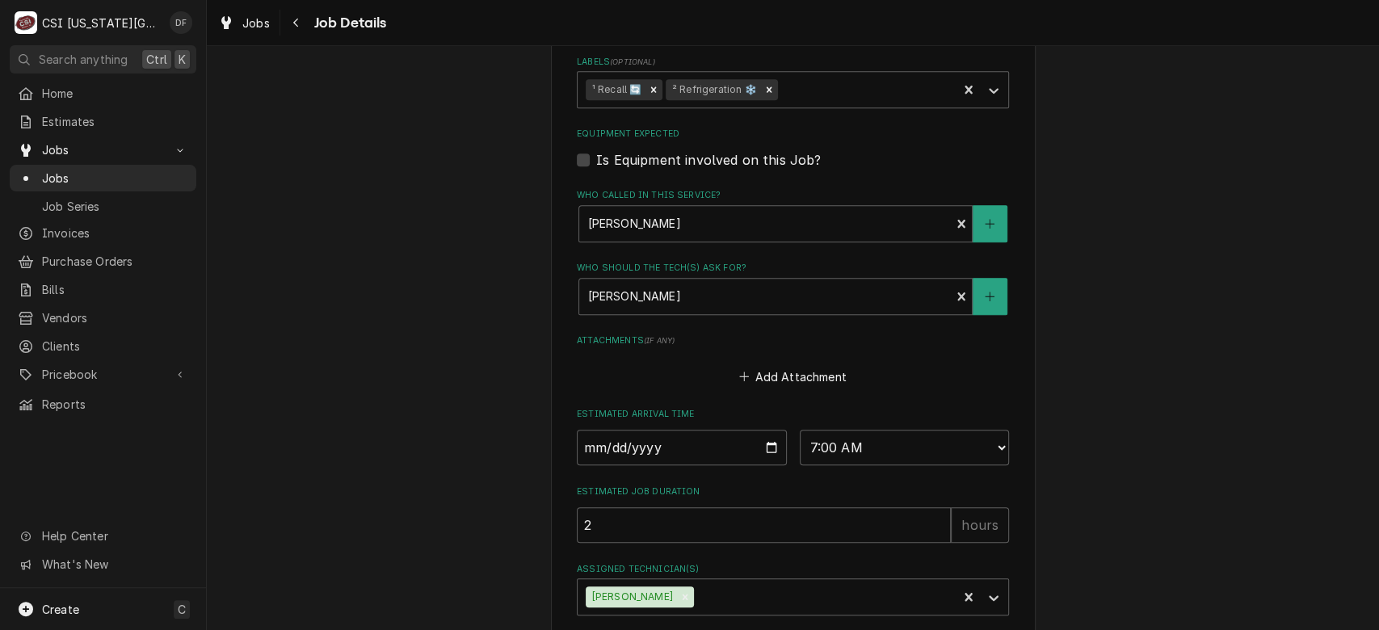
scroll to position [795, 0]
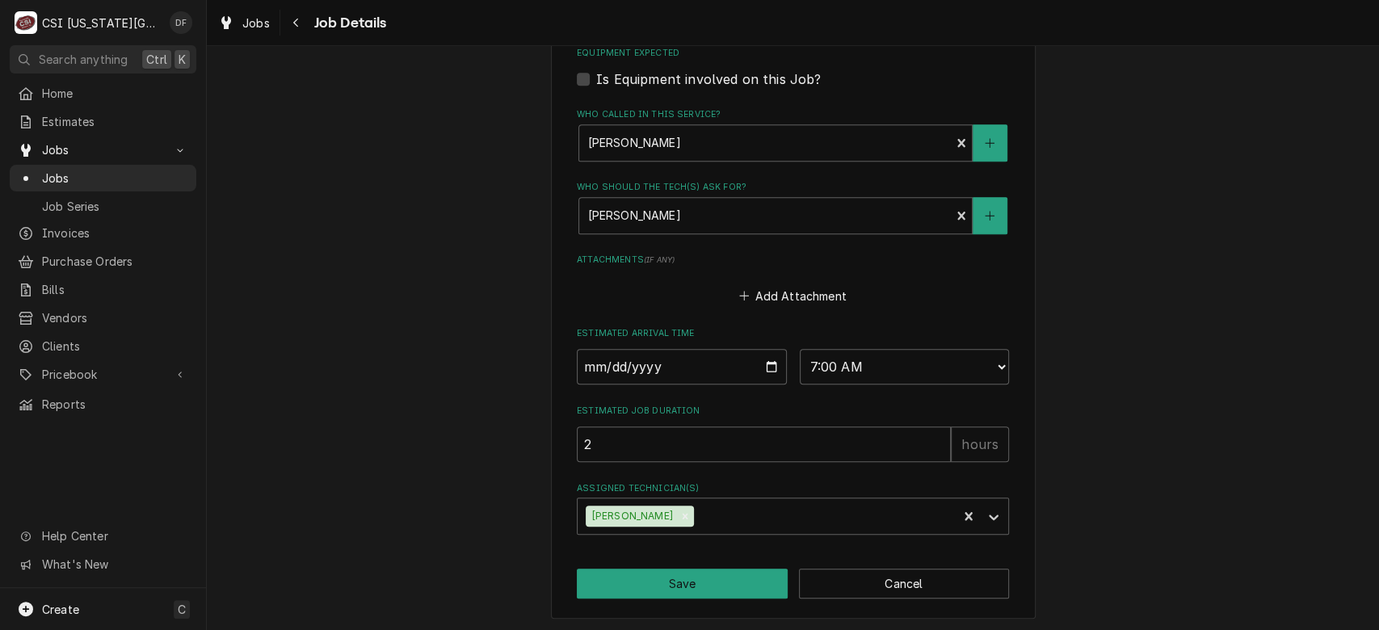
click at [659, 583] on button "Save" at bounding box center [682, 584] width 211 height 30
